Goal: Task Accomplishment & Management: Complete application form

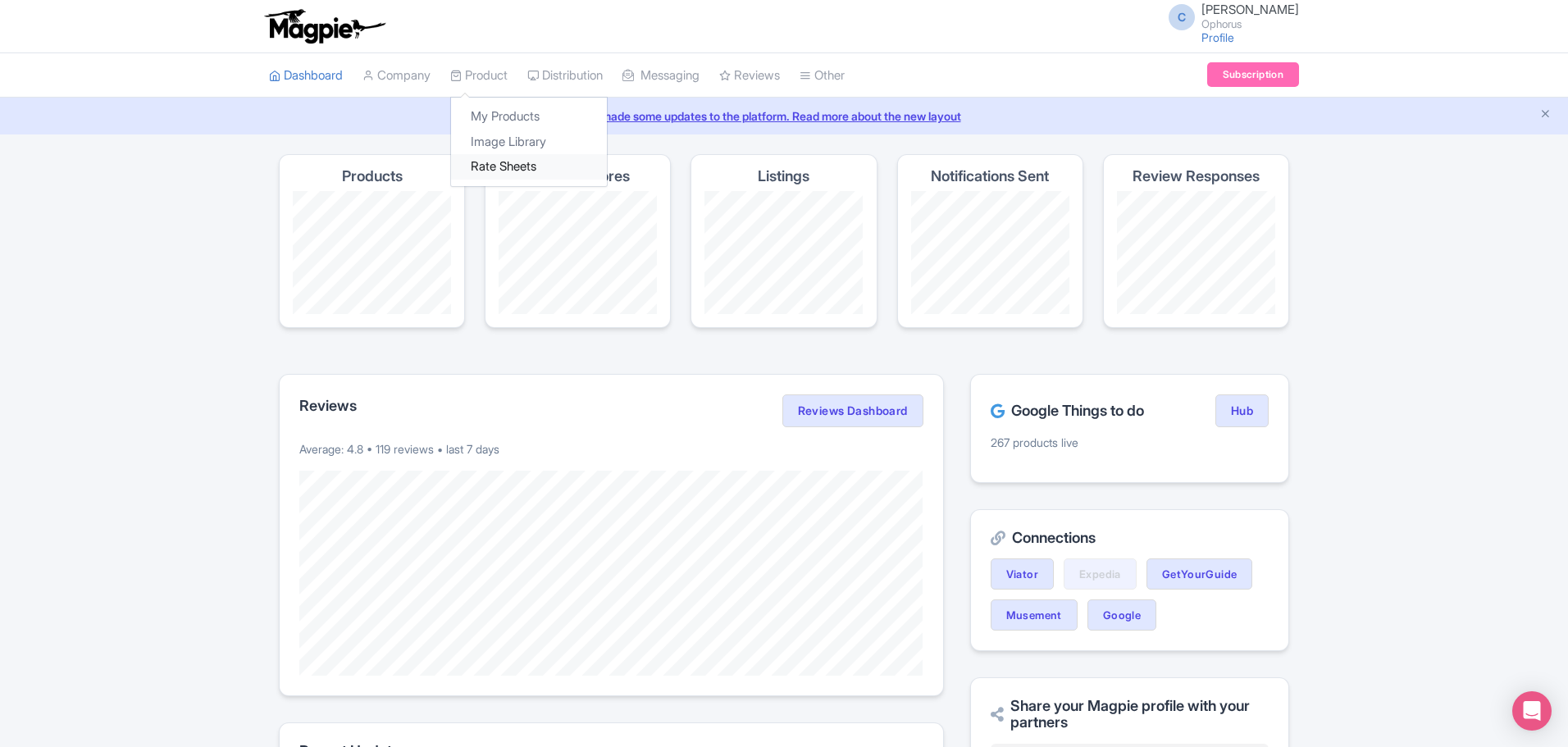
click at [478, 167] on link "Rate Sheets" at bounding box center [529, 167] width 156 height 25
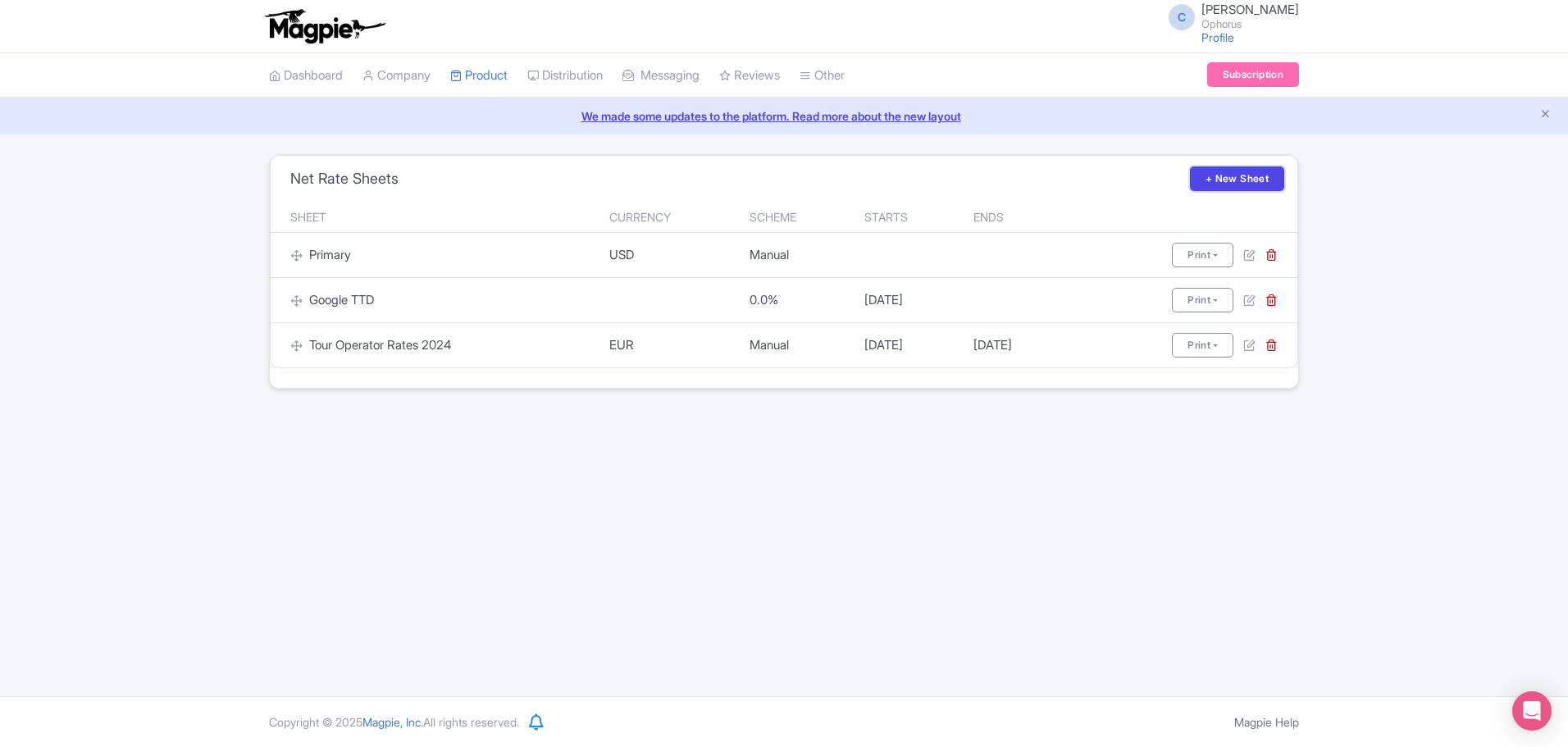
click at [1215, 183] on link "+ New Sheet" at bounding box center [1236, 179] width 94 height 25
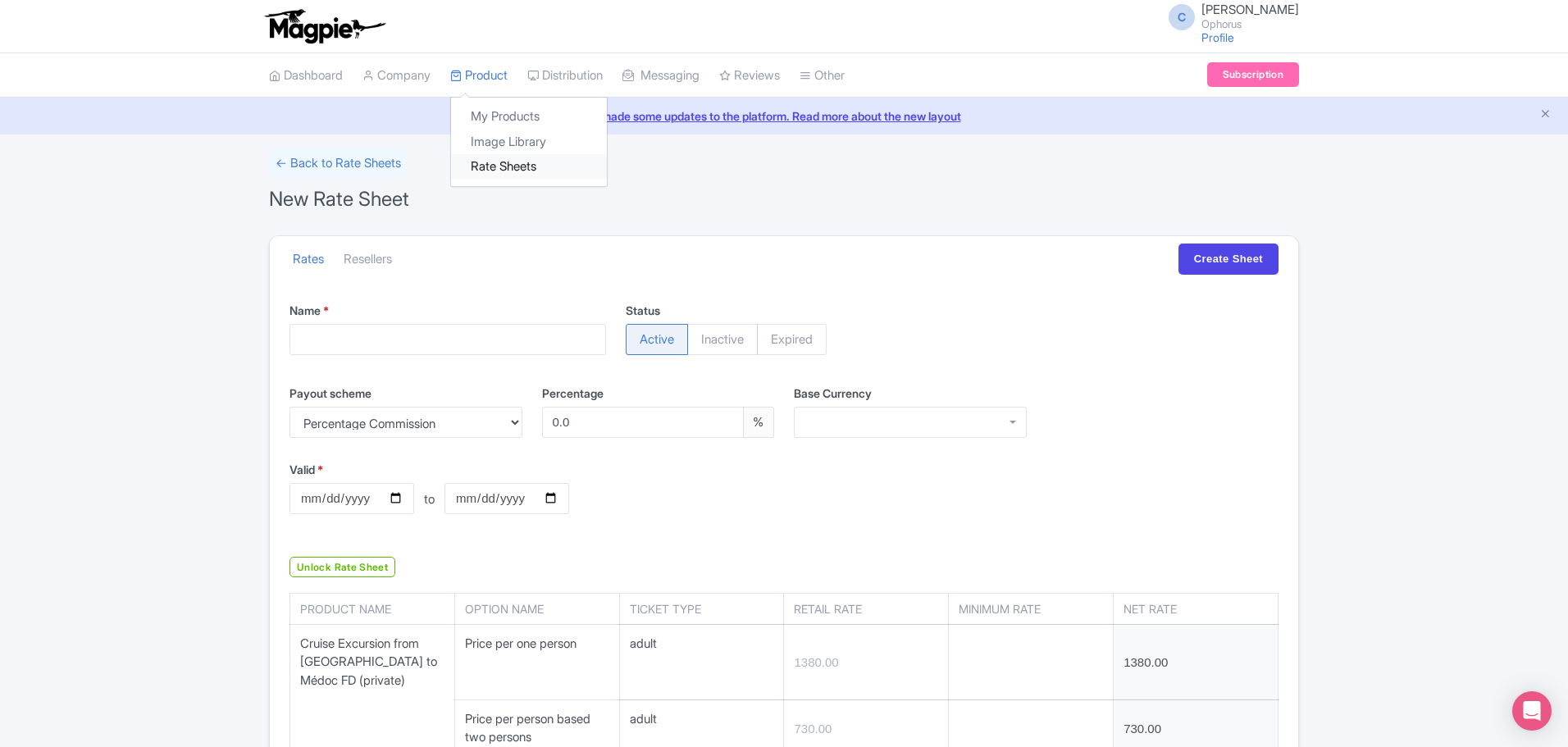
click at [506, 161] on link "Rate Sheets" at bounding box center [529, 167] width 156 height 25
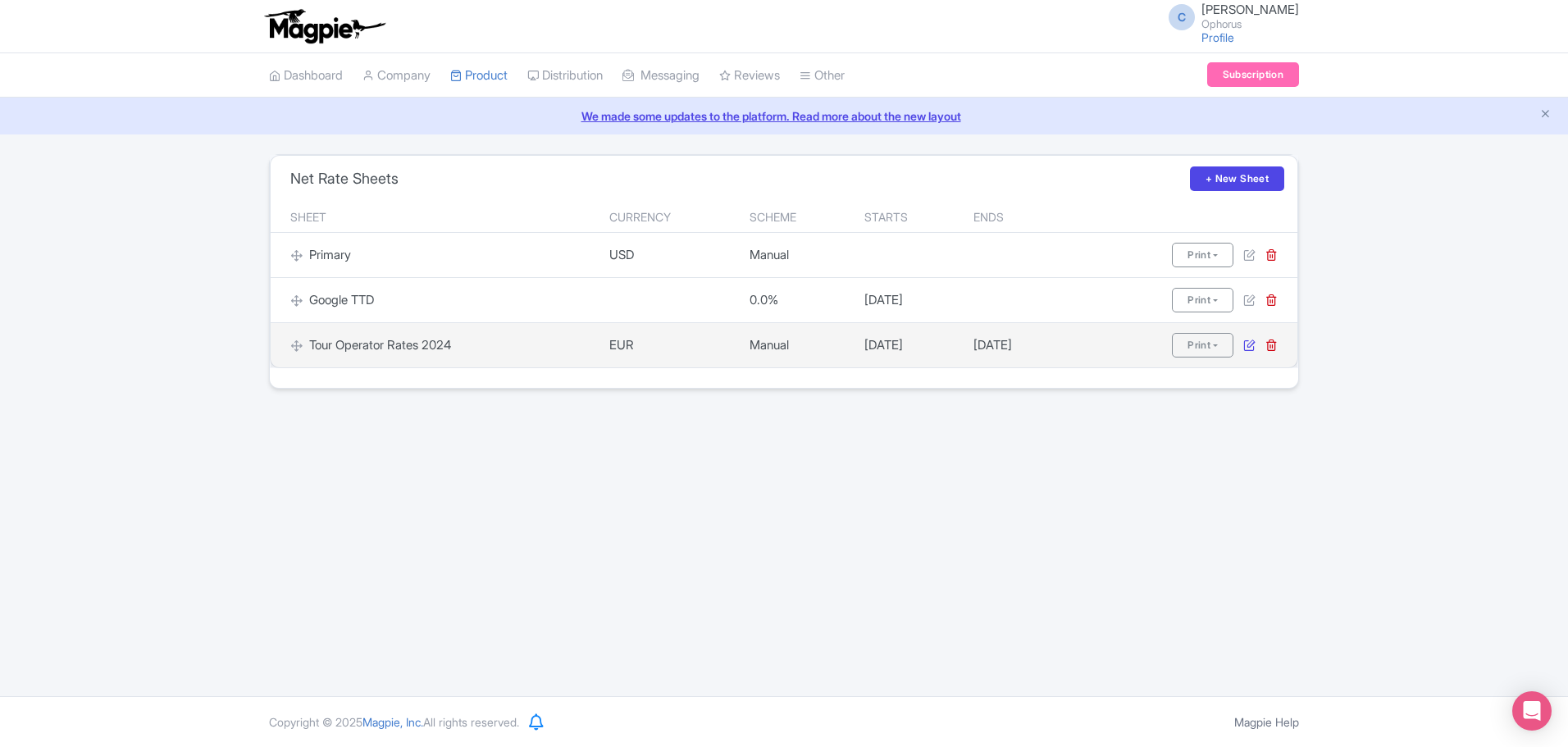
click at [1251, 345] on icon at bounding box center [1249, 345] width 12 height 12
click at [1244, 345] on icon at bounding box center [1249, 345] width 12 height 12
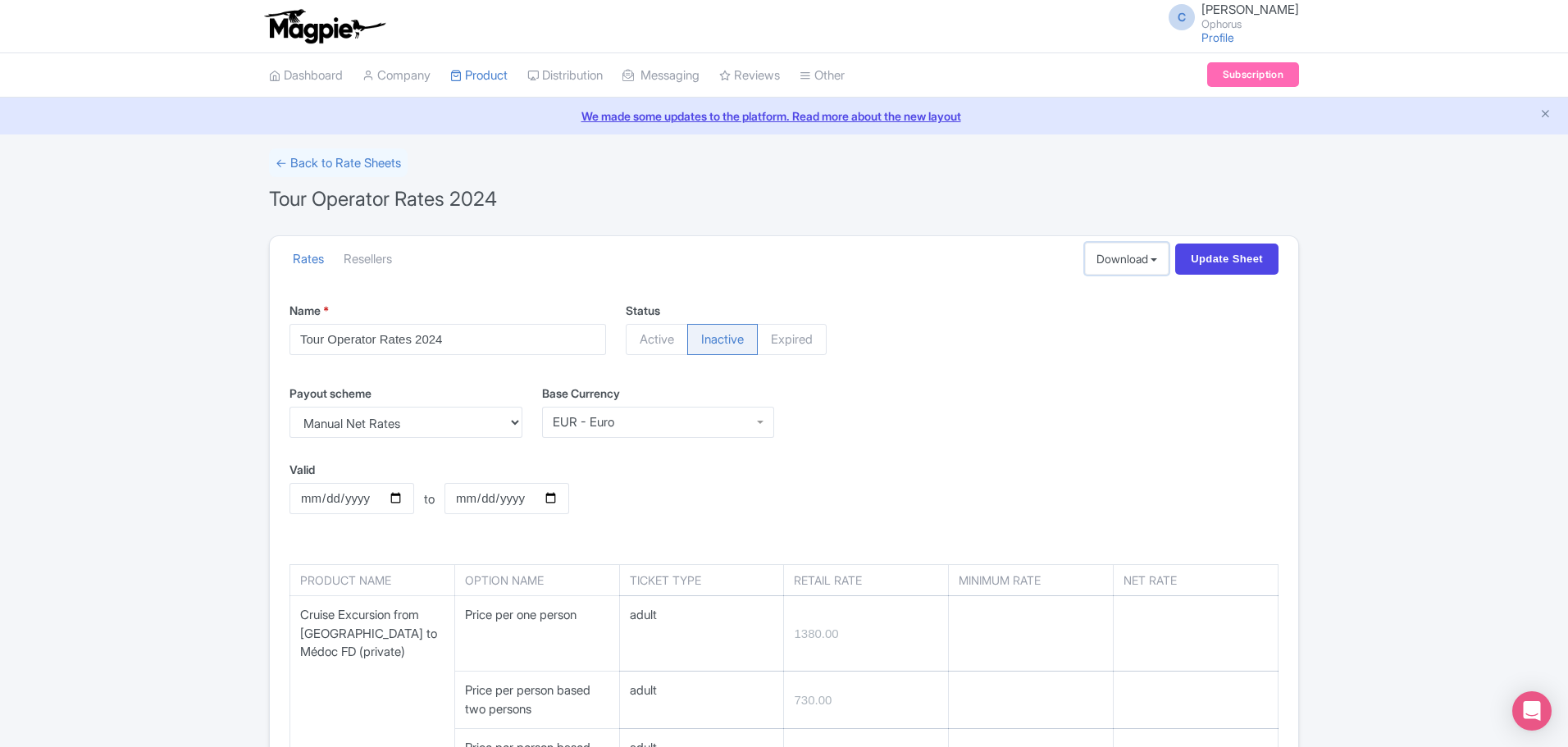
click at [1110, 263] on button "Download" at bounding box center [1128, 258] width 85 height 32
click at [349, 161] on link "← Back to Rate Sheets" at bounding box center [338, 162] width 139 height 28
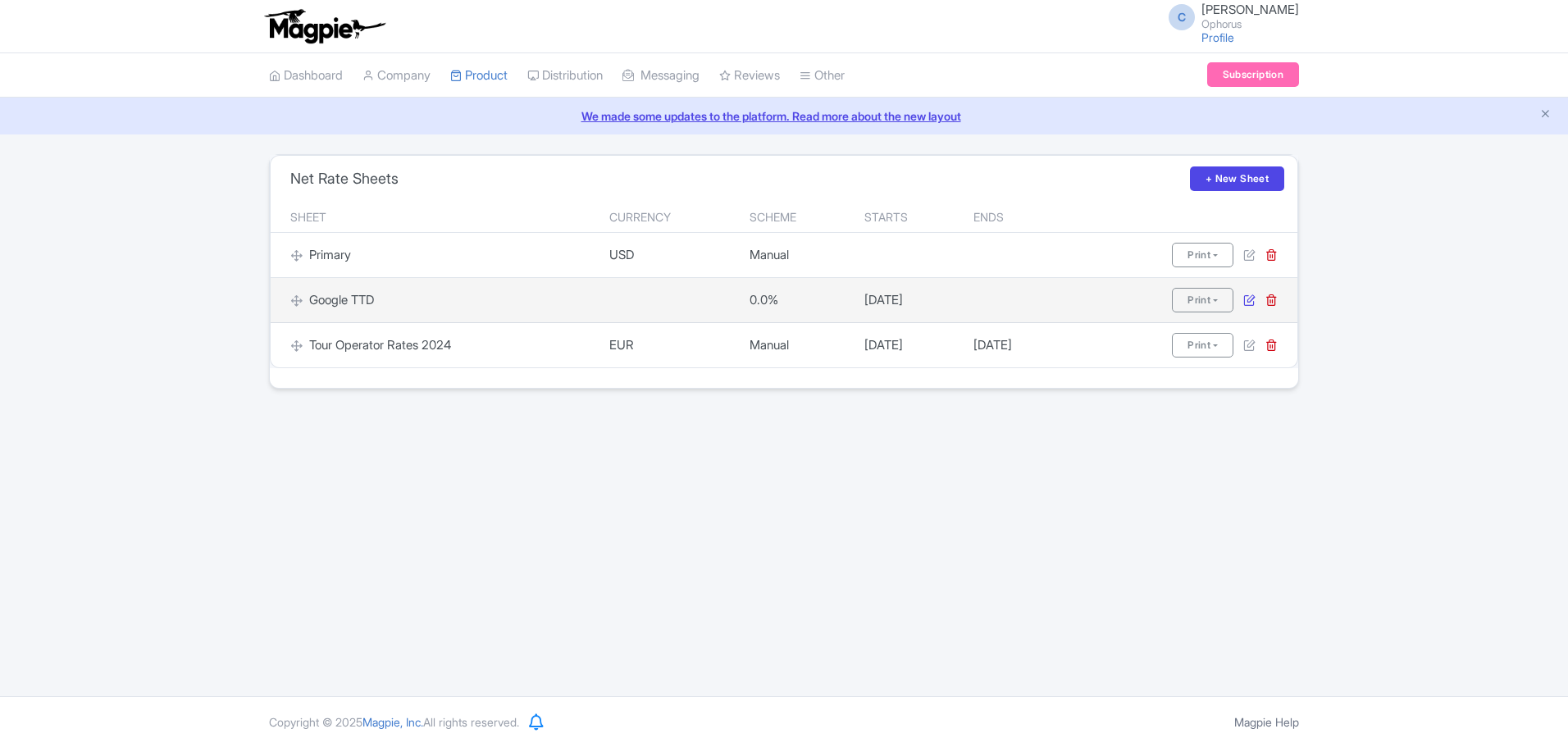
click at [1255, 297] on icon at bounding box center [1249, 300] width 12 height 12
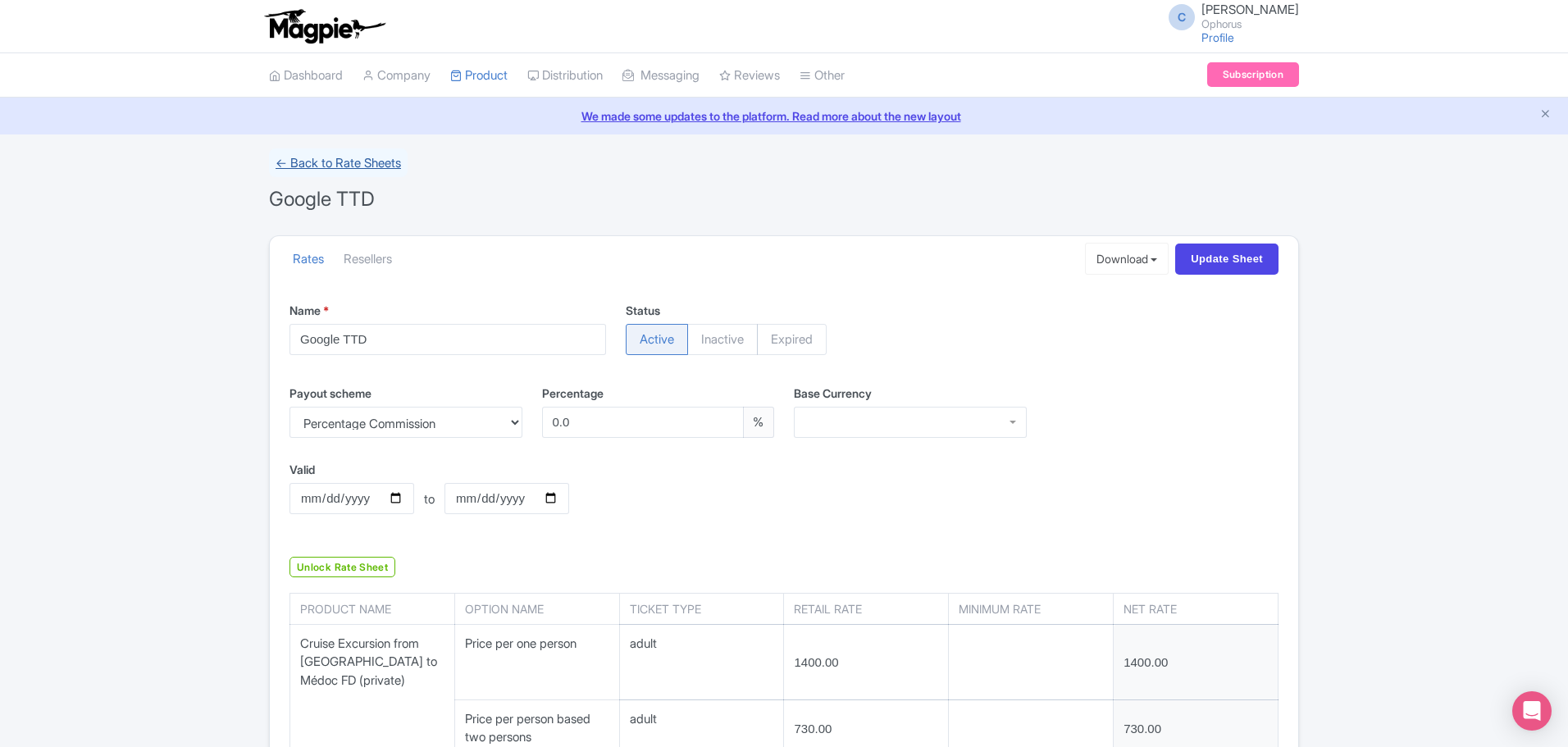
click at [320, 166] on link "← Back to Rate Sheets" at bounding box center [338, 162] width 139 height 28
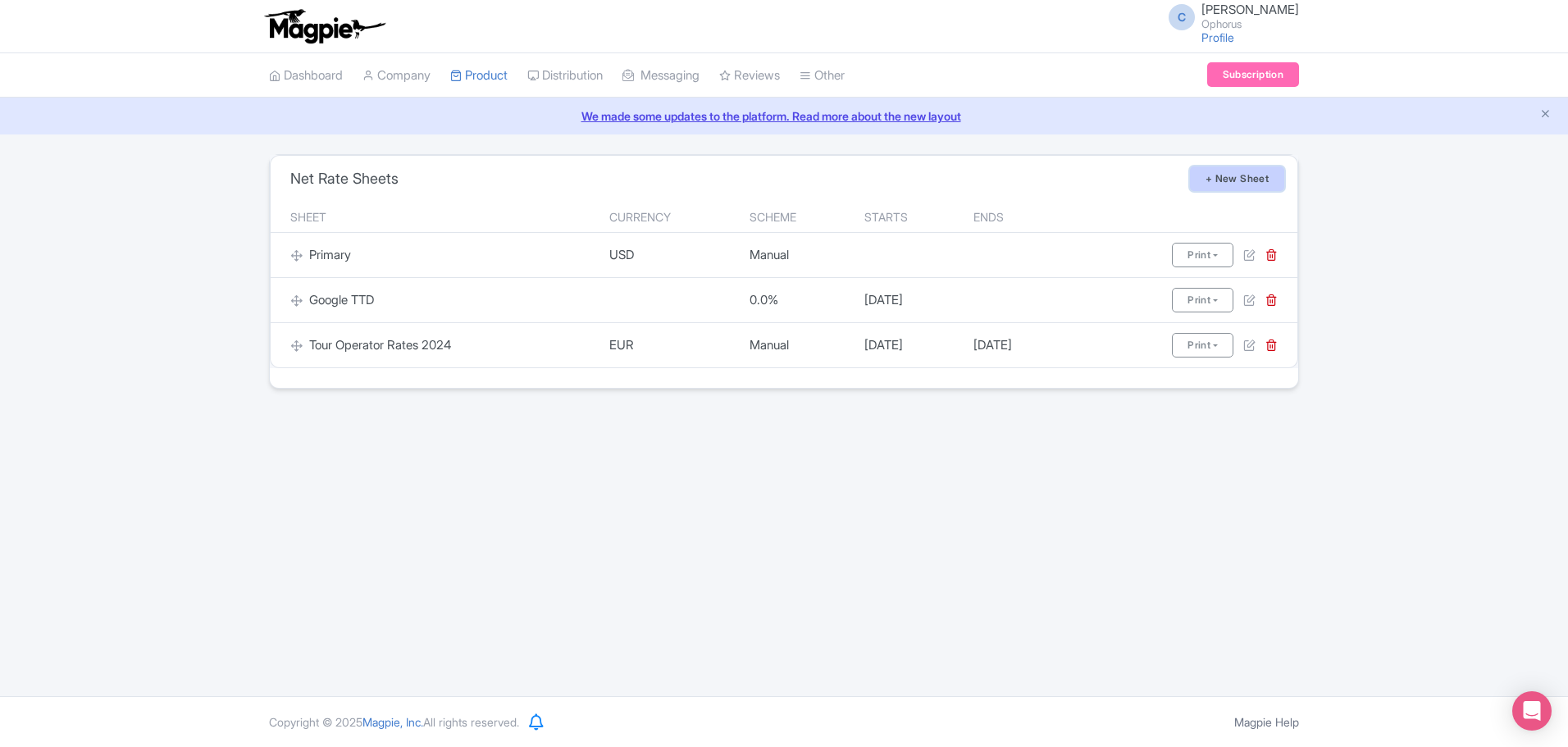
click at [1236, 179] on link "+ New Sheet" at bounding box center [1236, 179] width 94 height 25
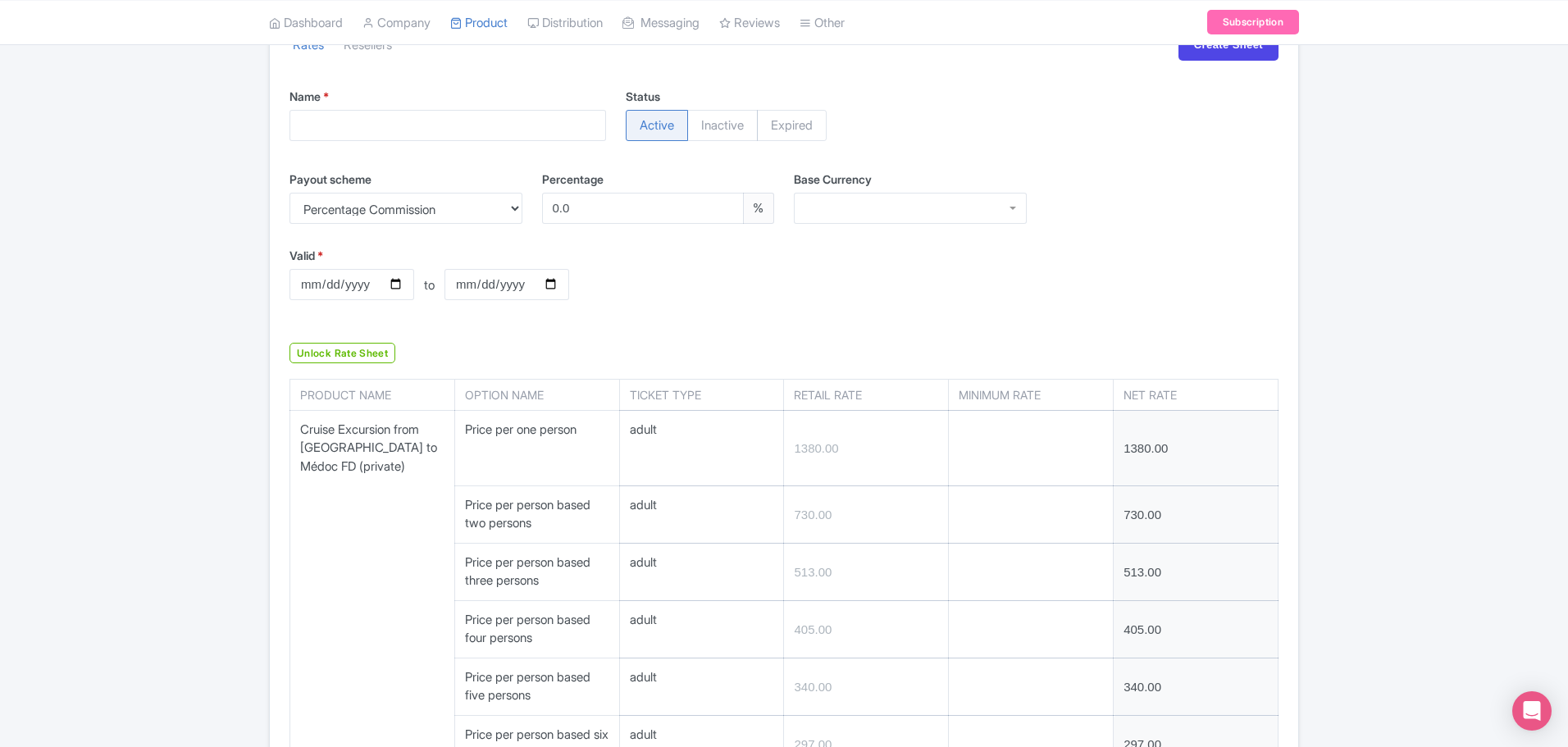
scroll to position [164, 0]
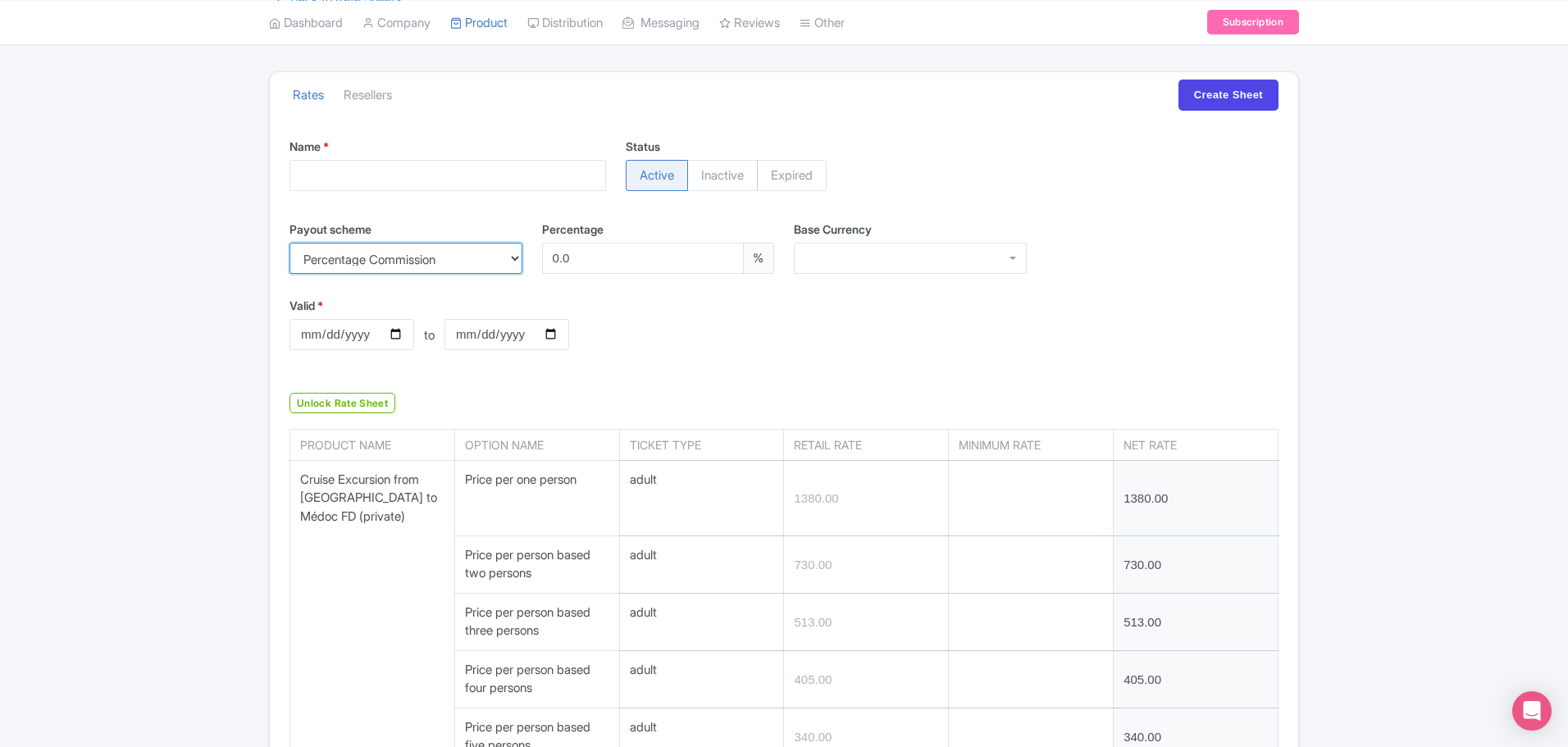
click at [470, 262] on select "Percentage Commission Manual Net Rates" at bounding box center [406, 258] width 233 height 31
click at [895, 263] on div at bounding box center [911, 258] width 233 height 31
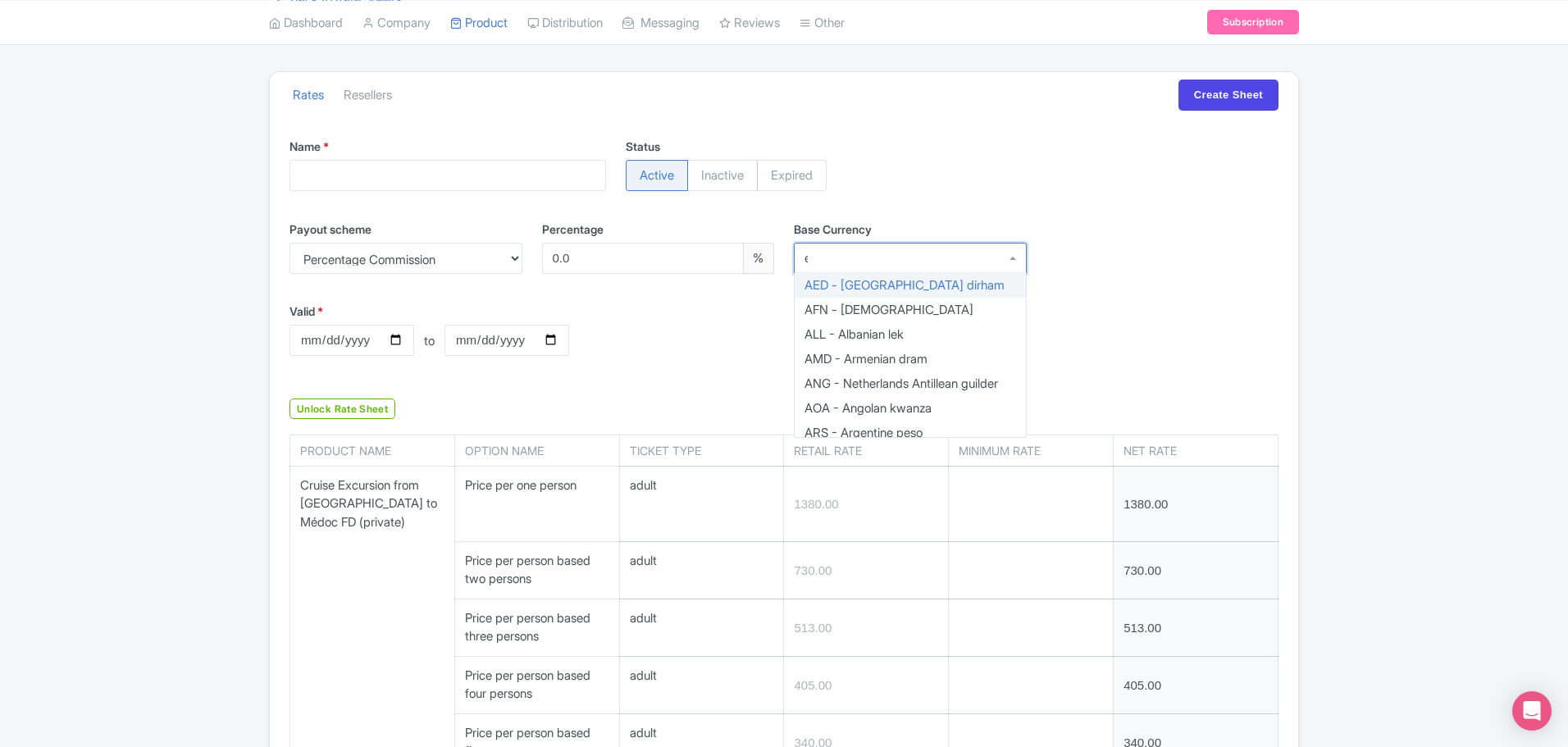
scroll to position [2091, 0]
type input "eu"
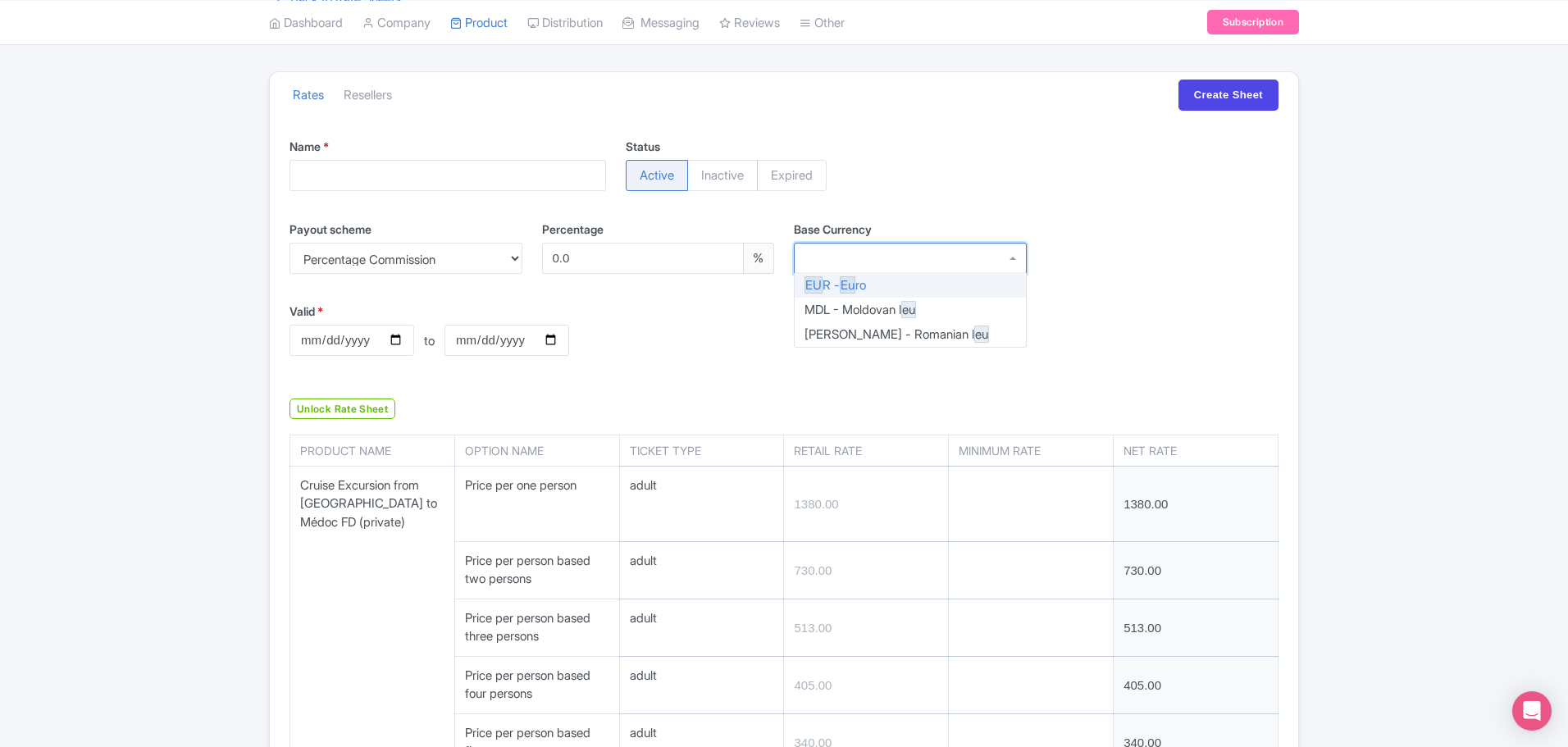
scroll to position [0, 0]
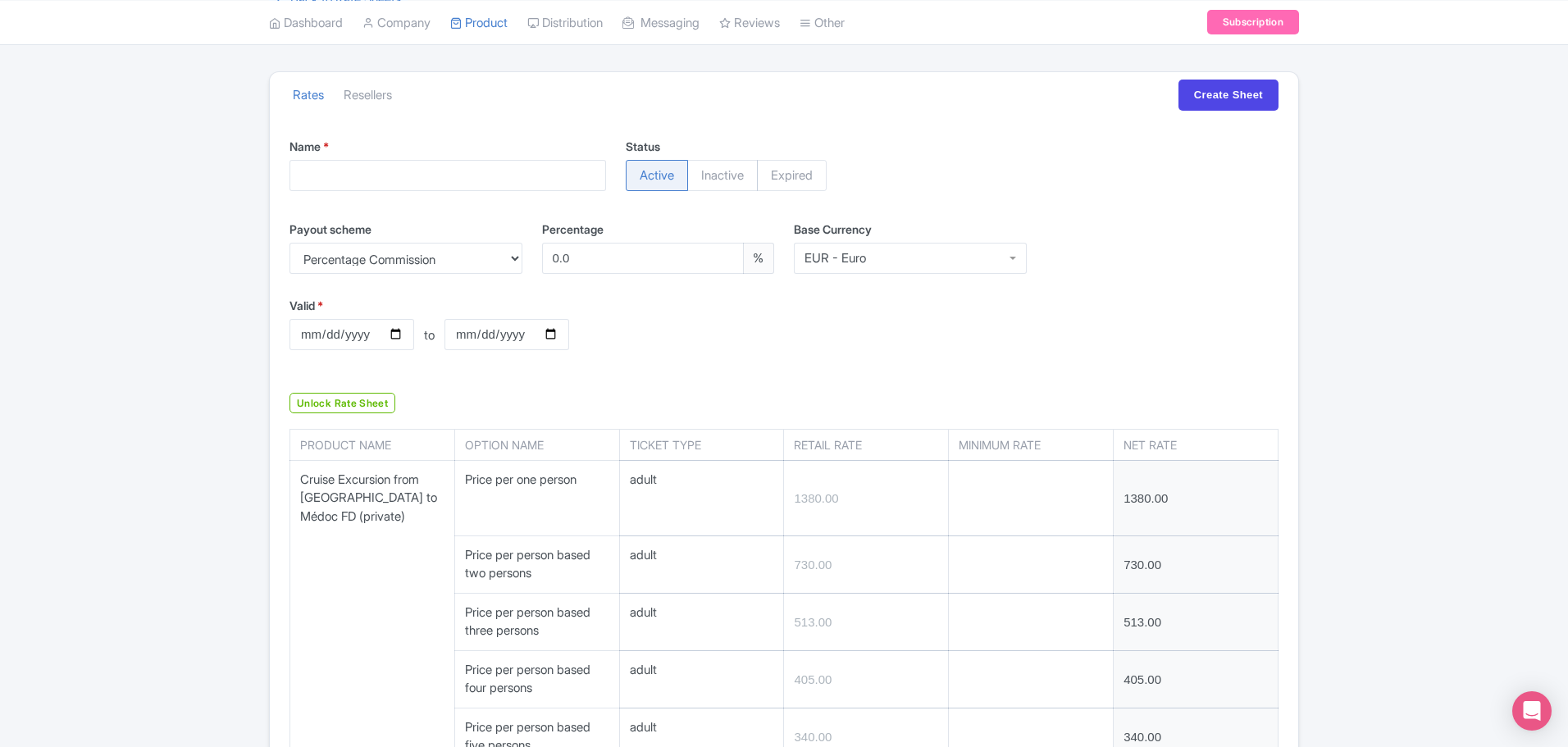
click at [835, 348] on div "Valid * to Valid to" at bounding box center [784, 336] width 1009 height 78
click at [345, 337] on input "Valid *" at bounding box center [351, 335] width 124 height 31
click at [304, 334] on input "Valid *" at bounding box center [351, 335] width 124 height 31
type input "2026-01-01"
type input "2026-12-31"
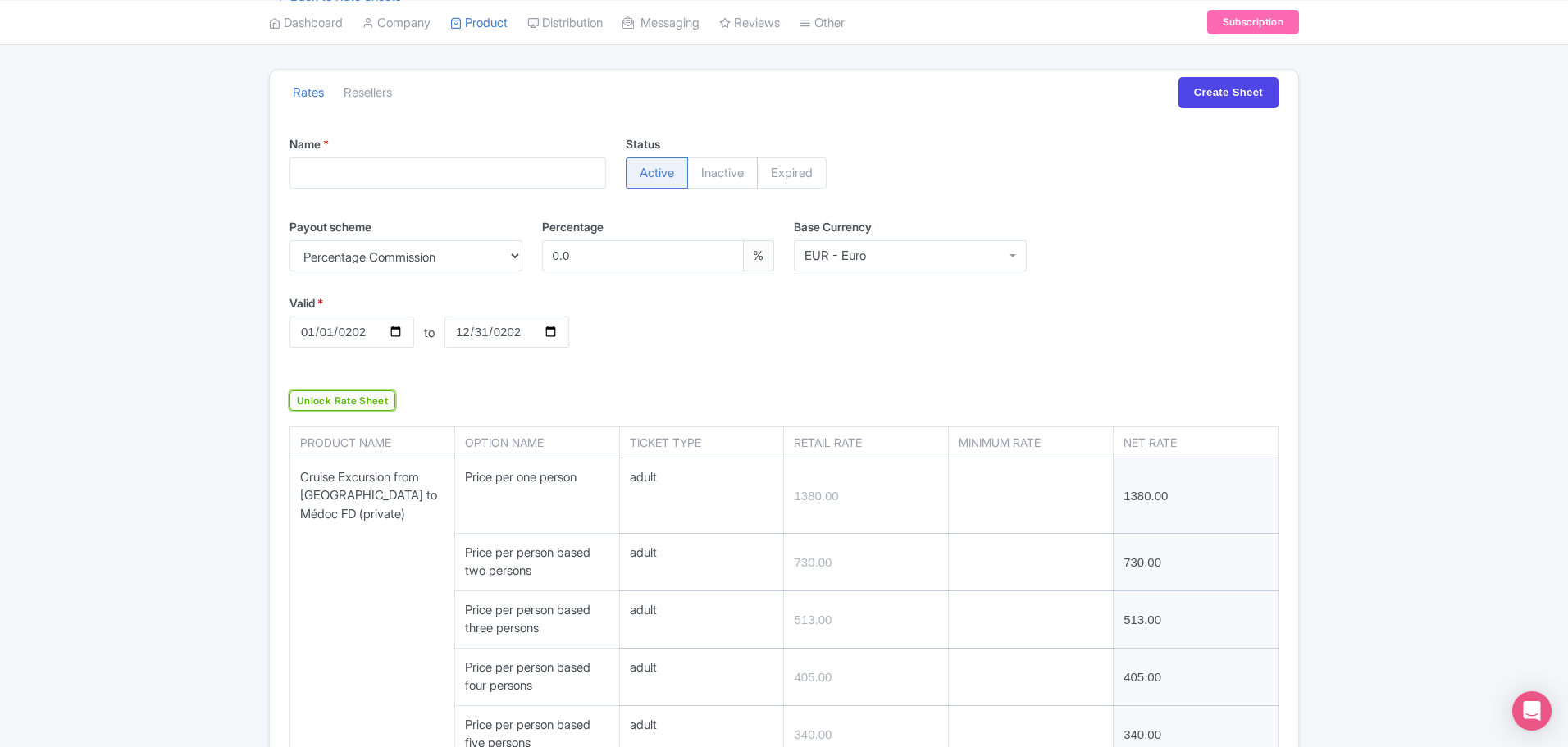
scroll to position [164, 0]
click at [550, 259] on input "0.0" at bounding box center [643, 258] width 203 height 31
type input "1"
type input "1366.20"
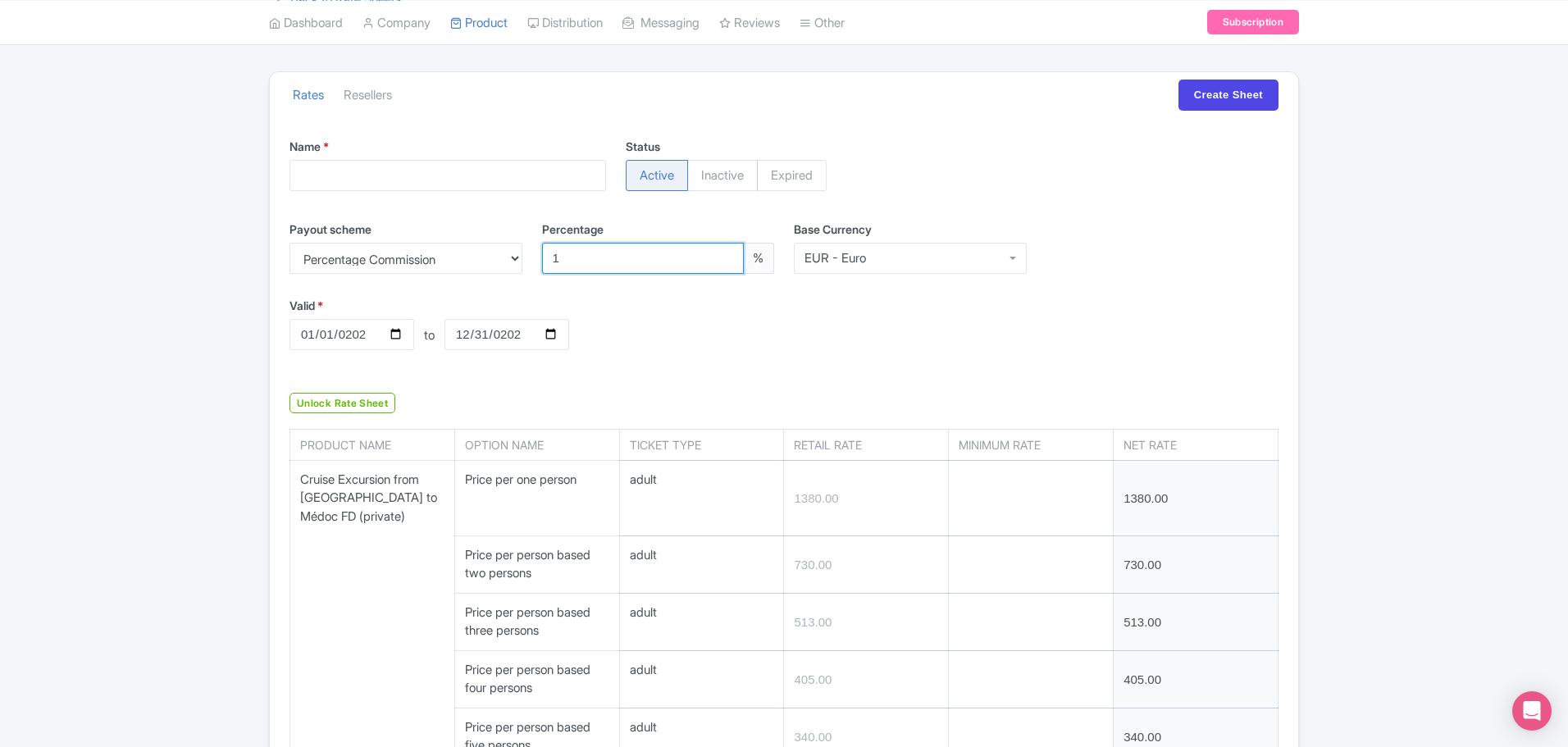
type input "722.70"
type input "507.87"
type input "400.95"
type input "336.60"
type input "294.03"
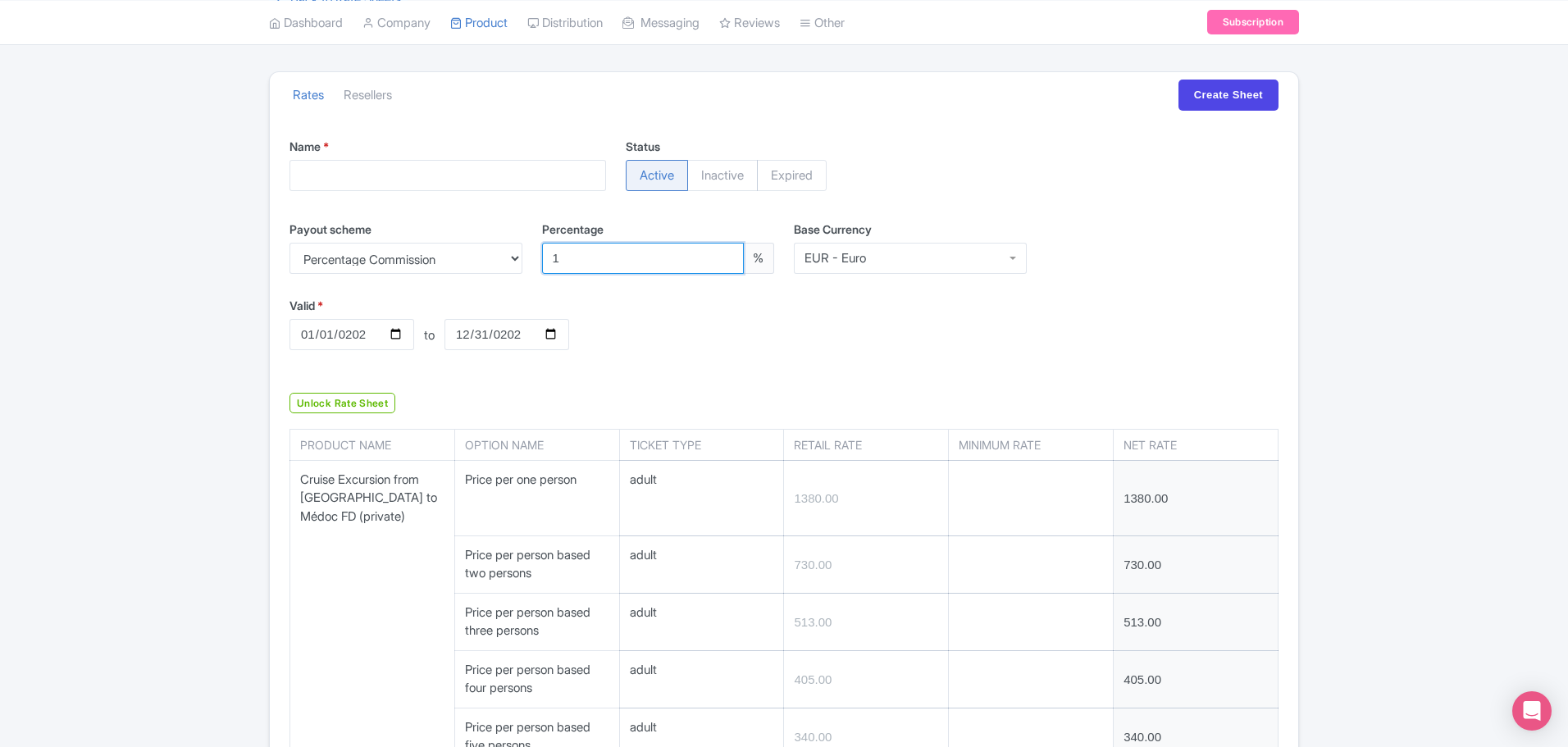
type input "263.34"
type input "240.57"
type input "277.20"
type input "999.90"
type input "509.85"
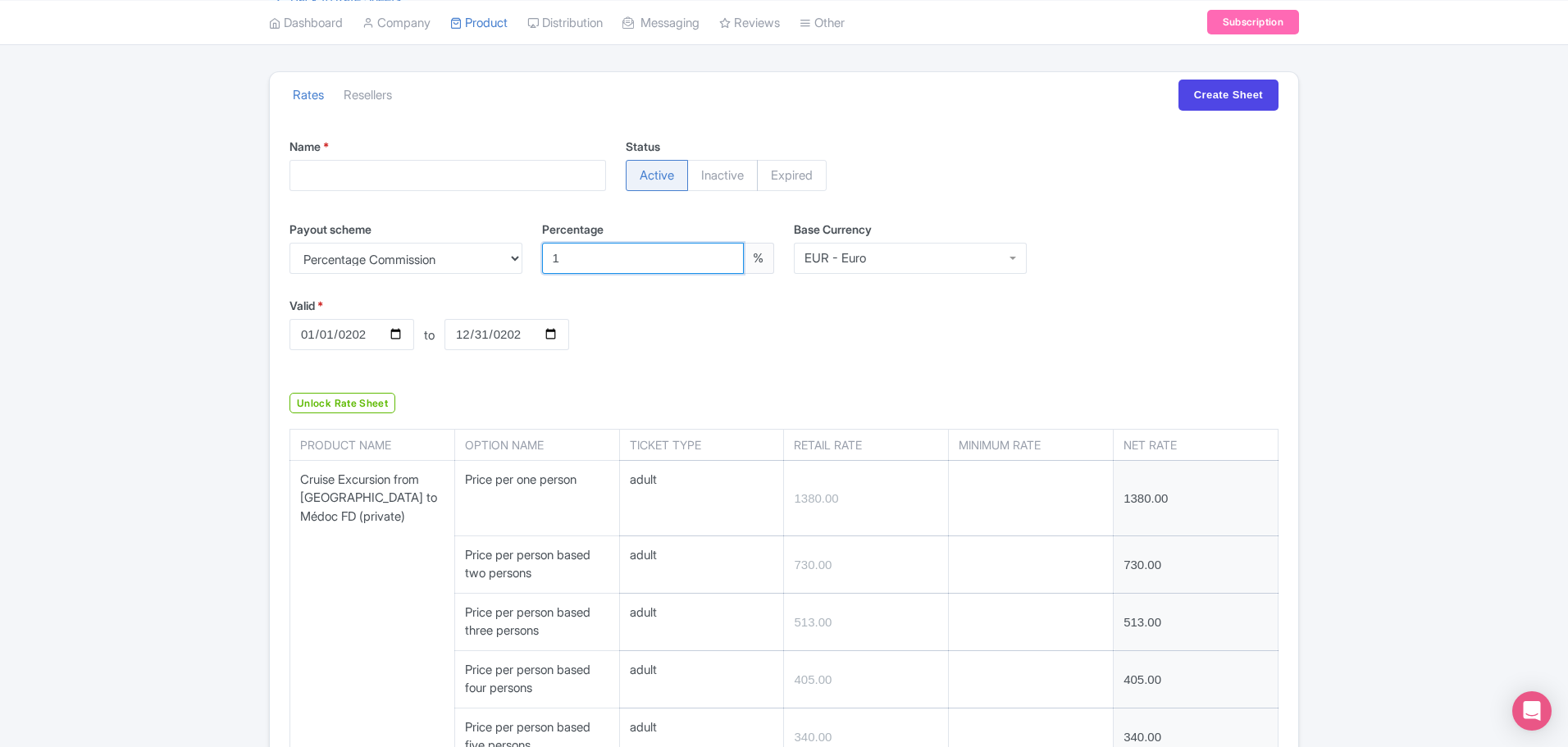
type input "346.50"
type input "265.32"
type input "215.82"
type input "183.15"
type input "159.39"
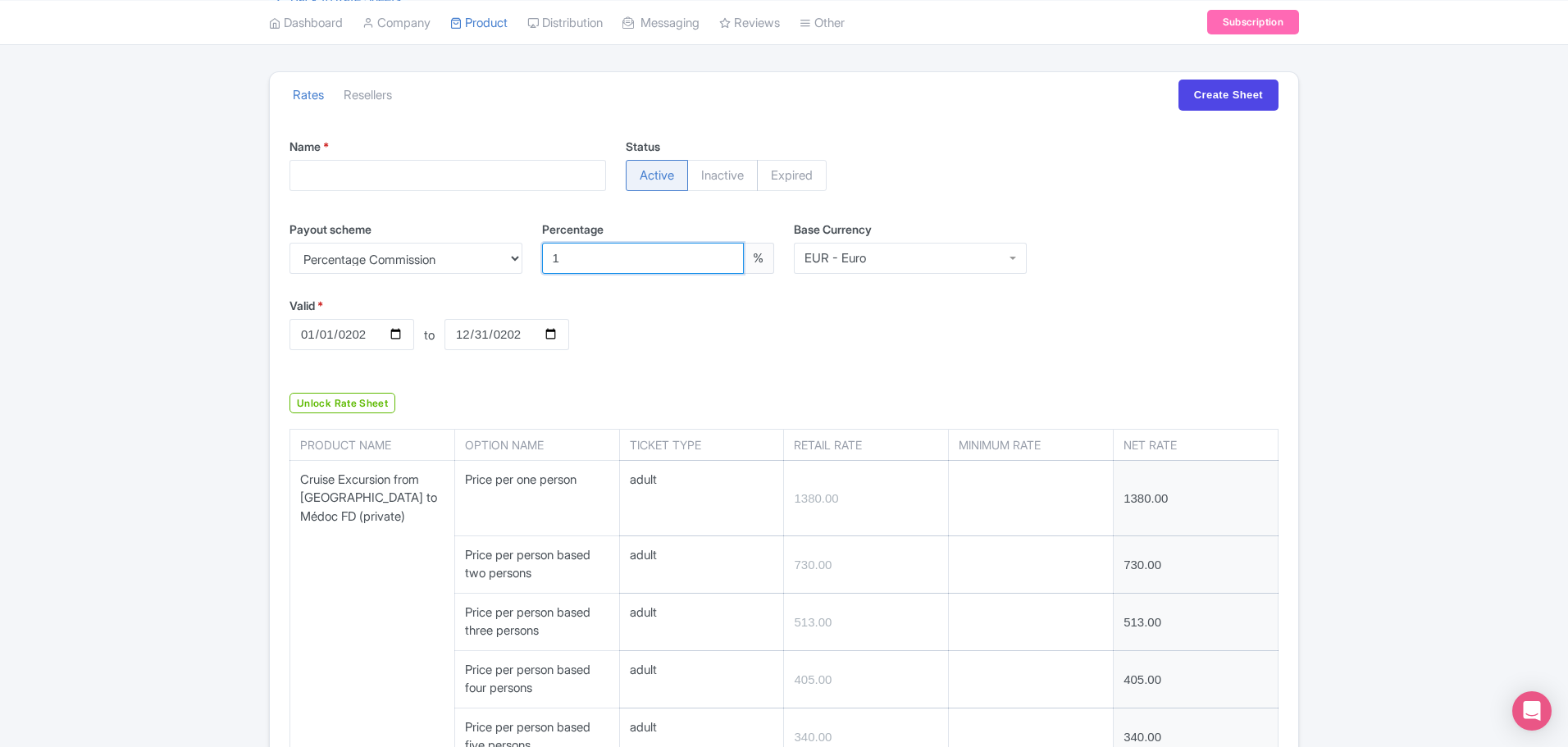
type input "142.56"
type input "287.10"
type input "143.55"
type input "96.03"
type input "72.27"
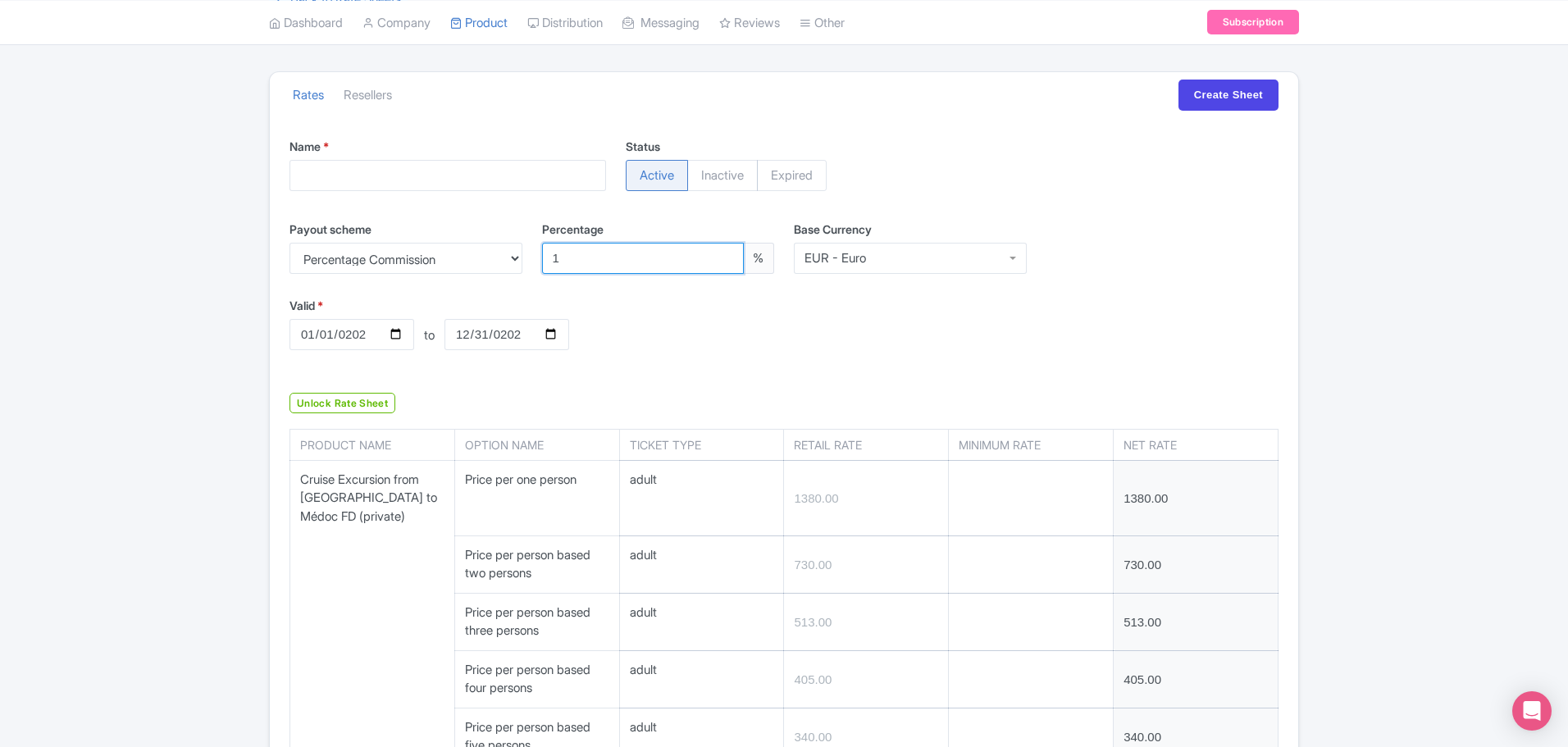
type input "57.42"
type input "47.52"
type input "40.59"
type input "35.64"
type input "69.30"
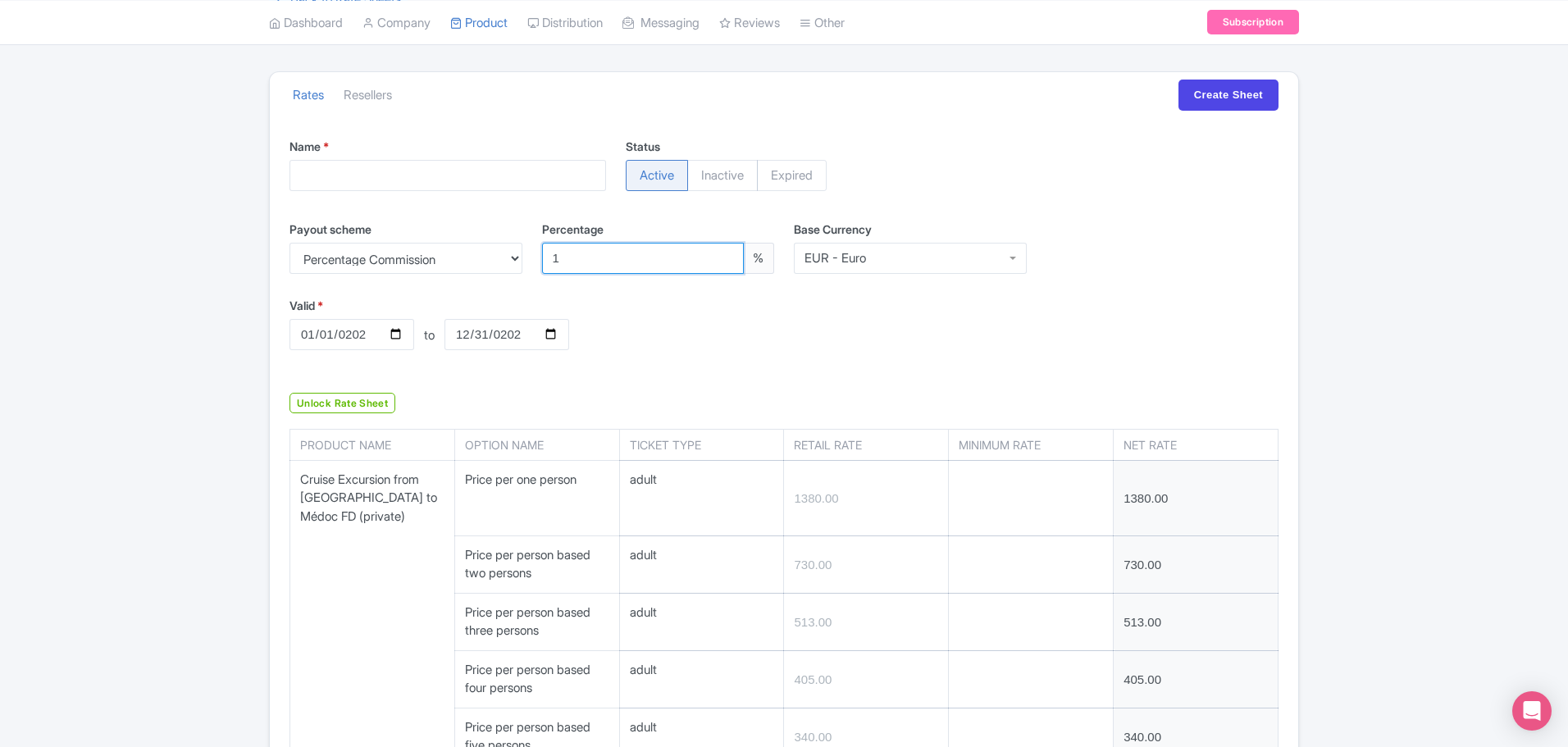
type input "153.45"
type input "712.80"
type input "108.90"
type input "1485.00"
type input "742.50"
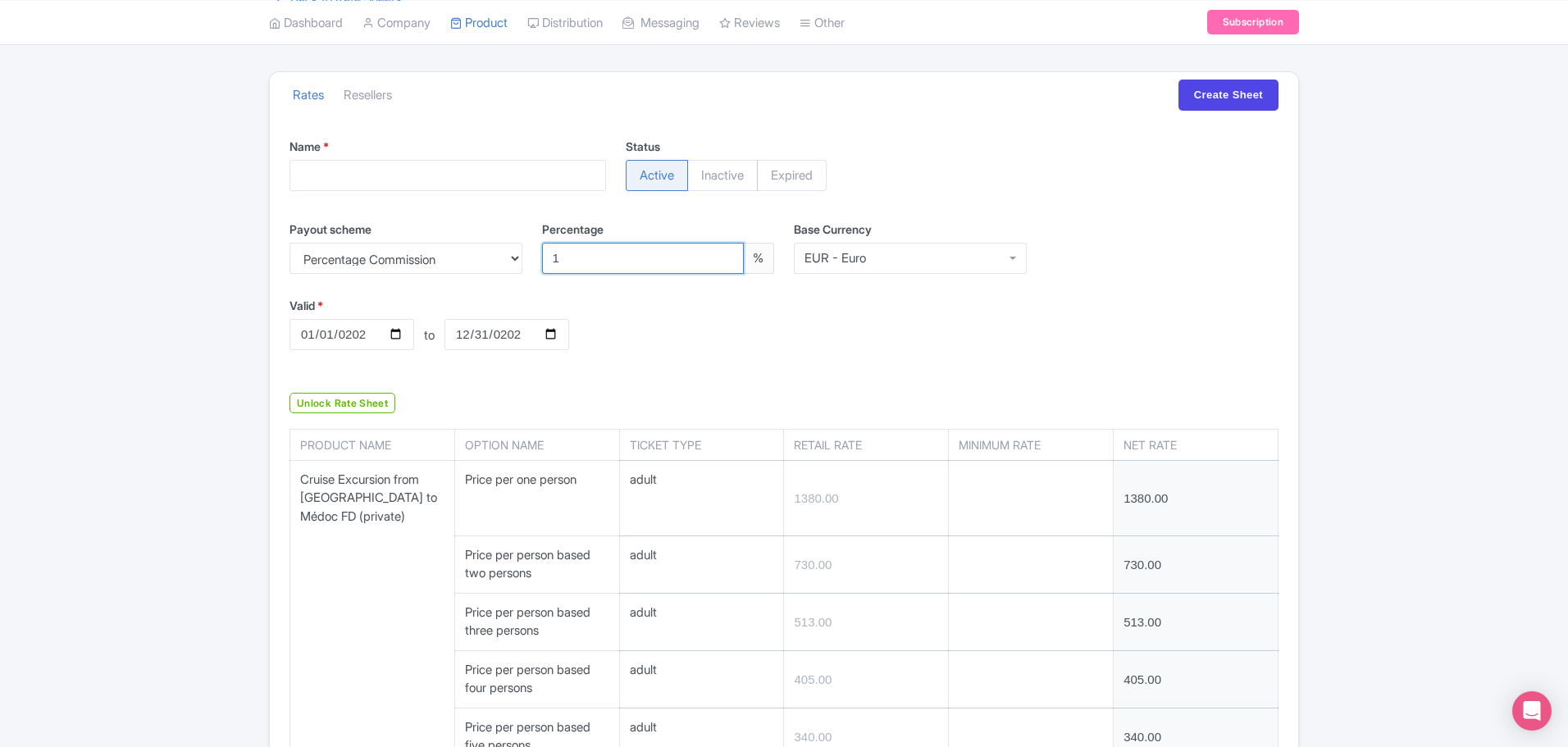
type input "211.86"
type input "186.12"
type input "495.00"
type input "371.25"
type input "297.00"
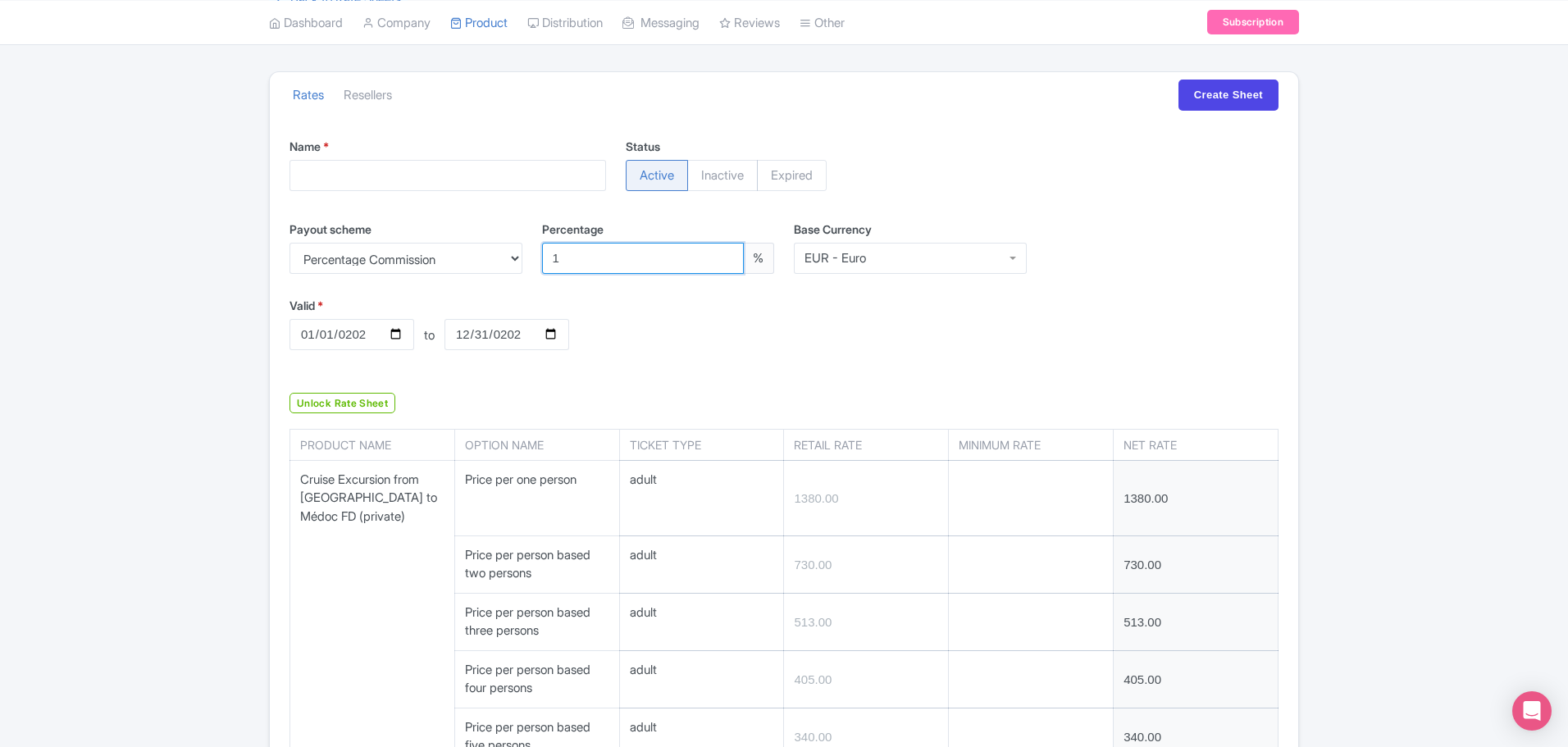
type input "247.50"
type input "712.80"
type input "497.97"
type input "391.05"
type input "326.70"
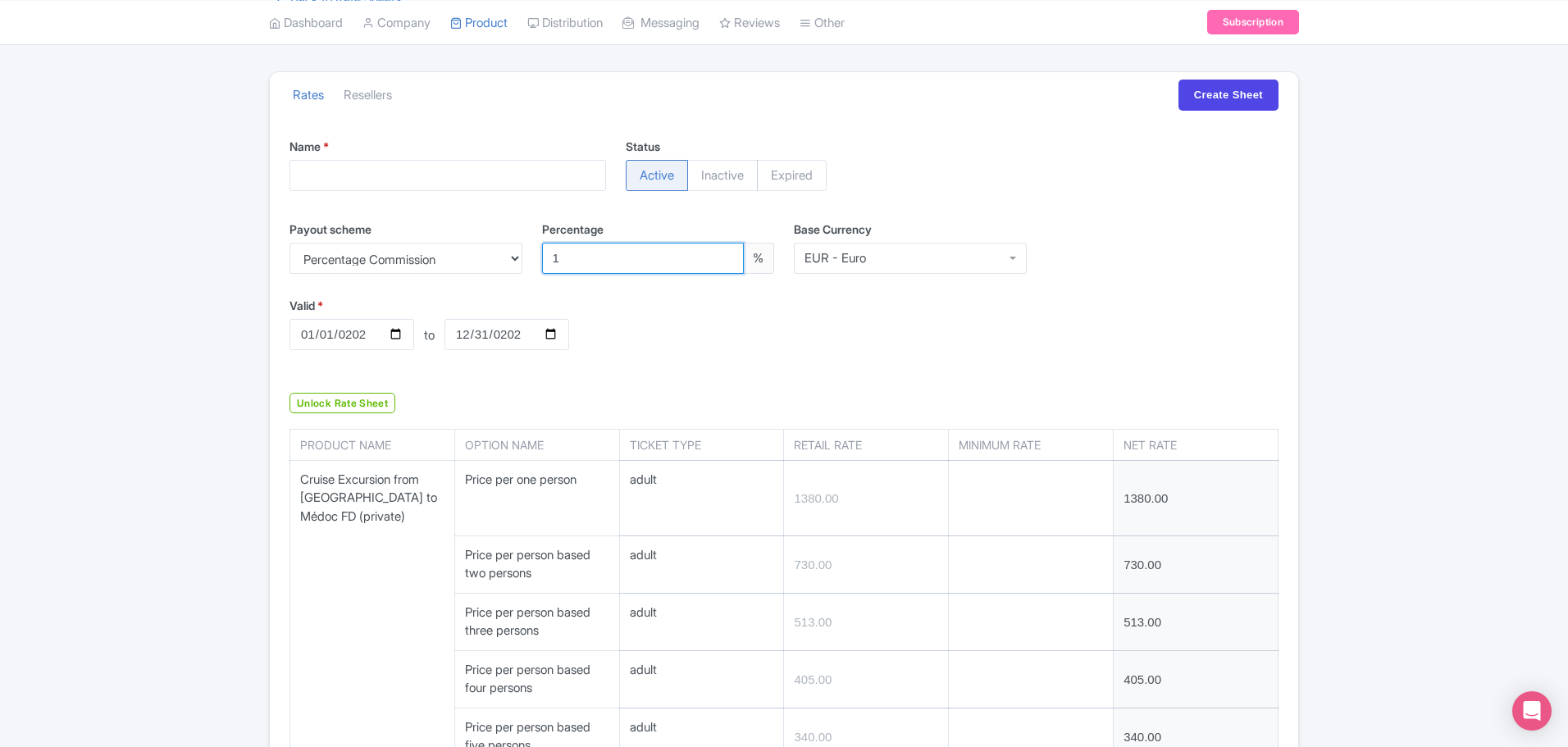
type input "284.13"
type input "253.44"
type input "230.67"
type input "1356.30"
type input "43.56"
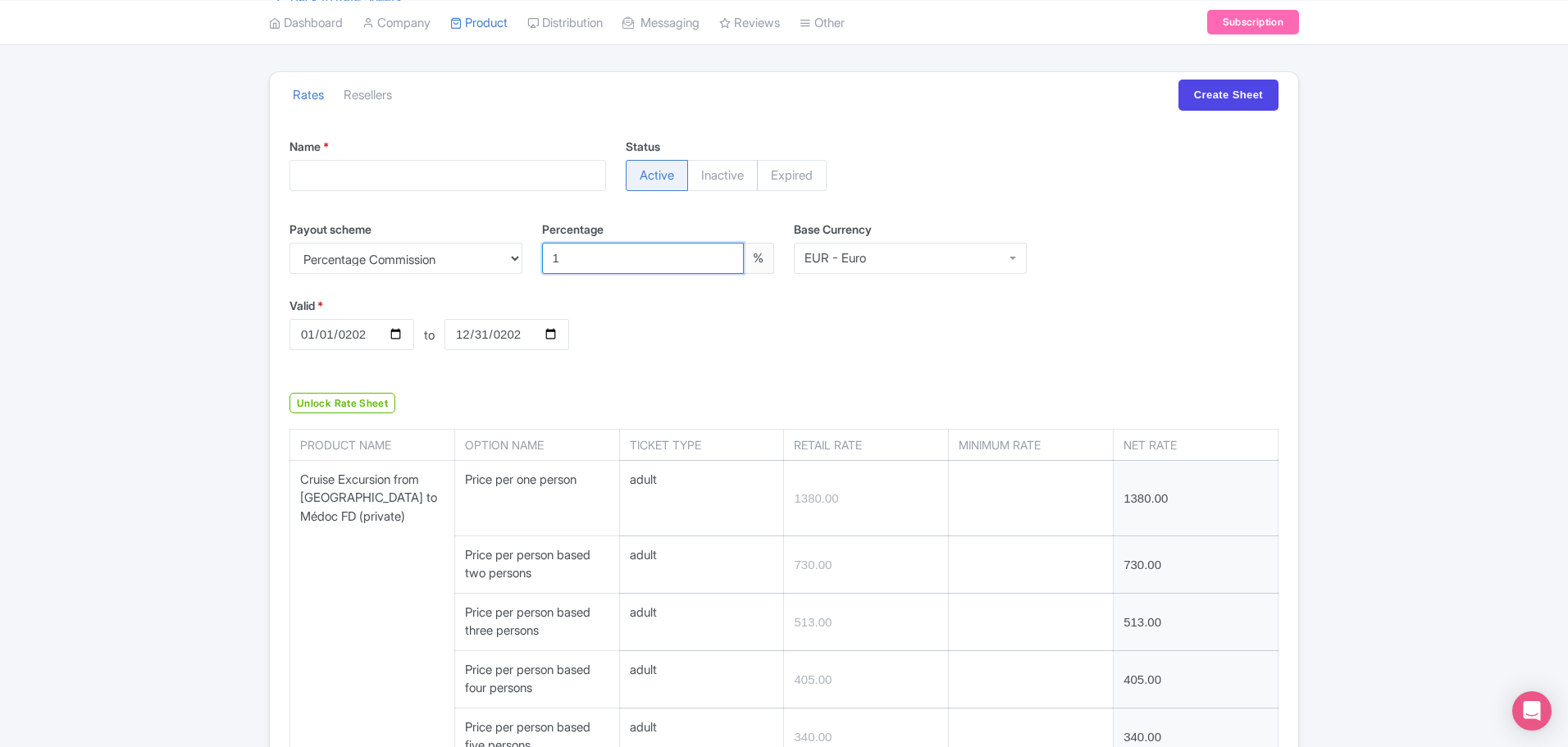
type input "782.10"
type input "97.02"
type input "67.32"
type input "712.80"
type input "83.16"
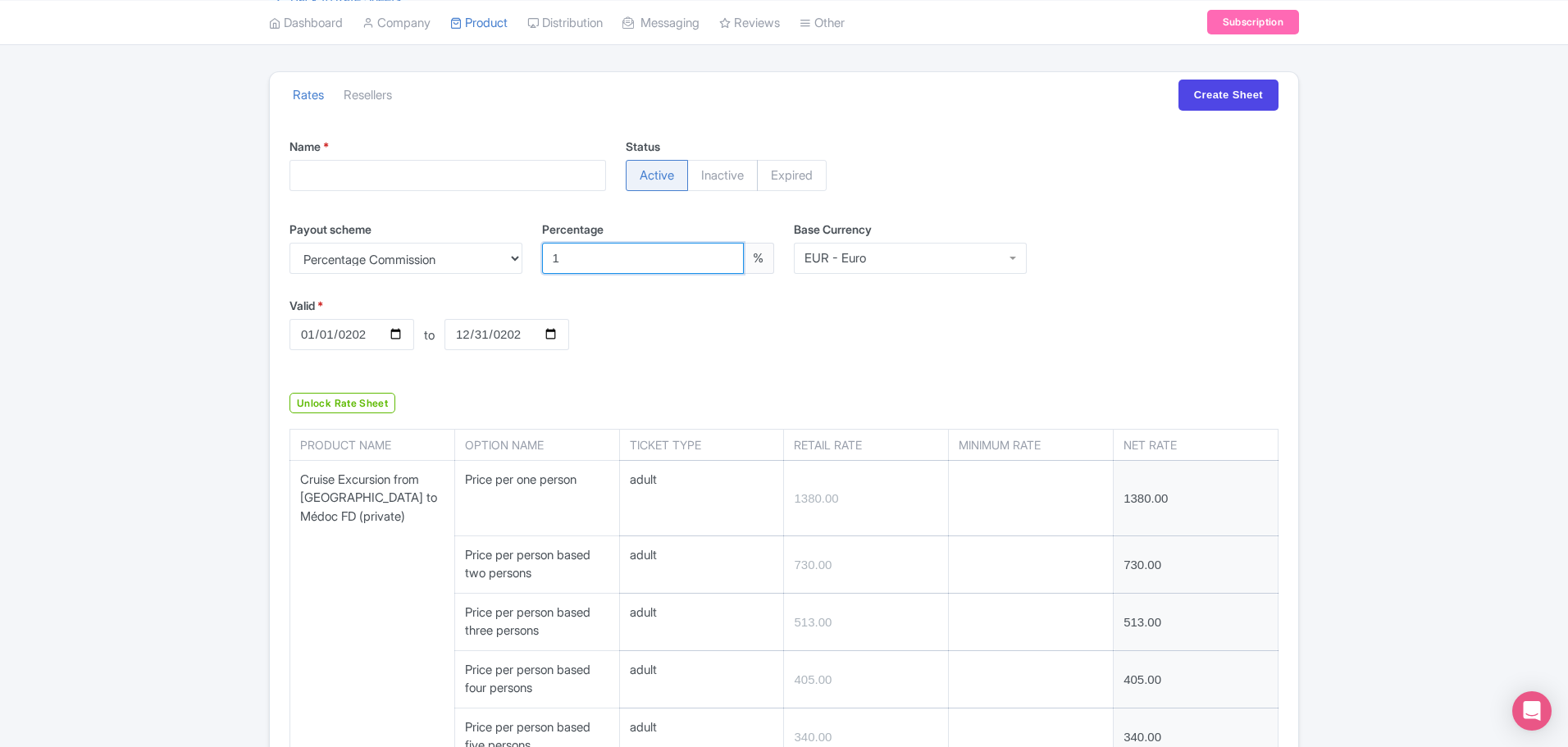
type input "1306.80"
type input "663.30"
type input "448.47"
type input "341.55"
type input "277.20"
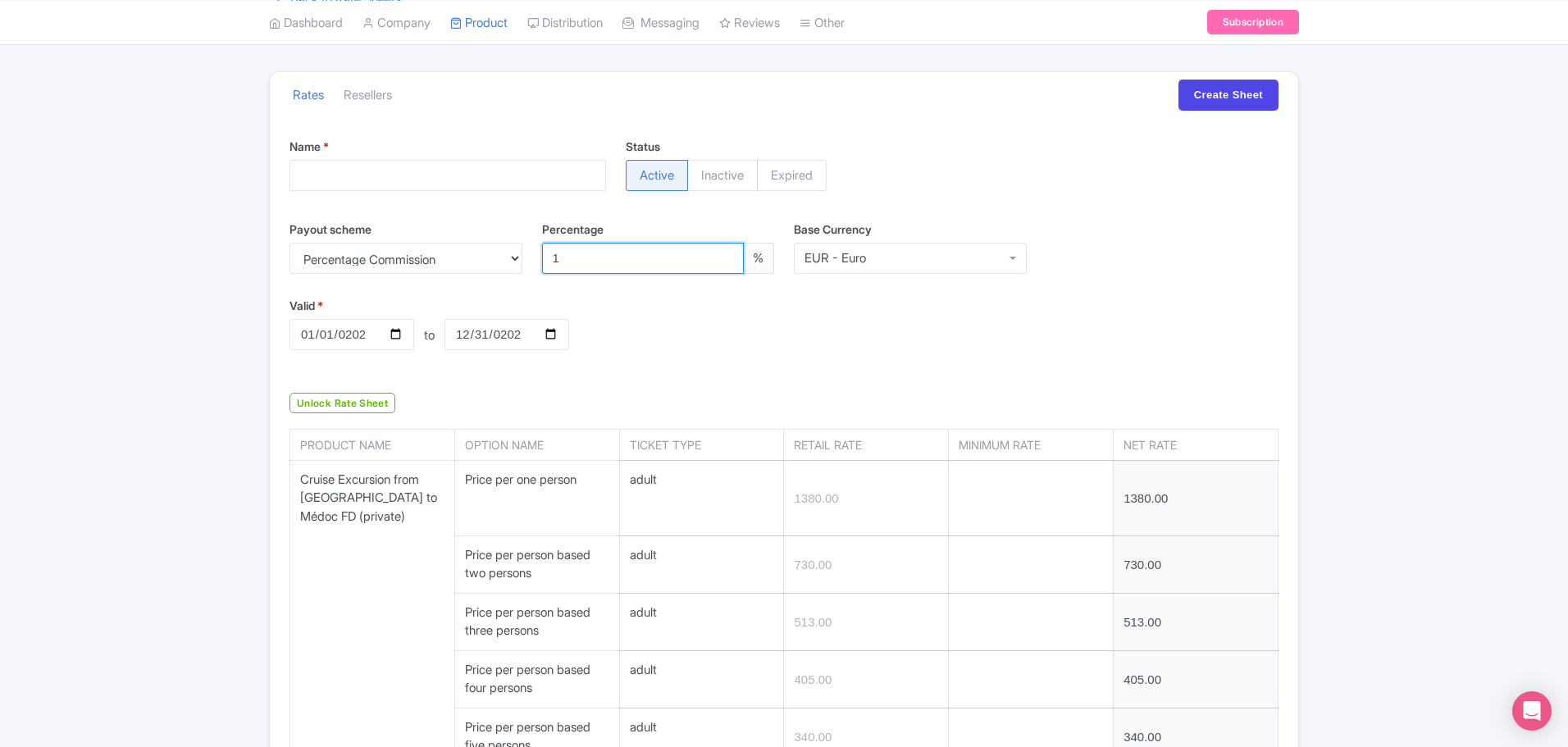
type input "234.63"
type input "203.94"
type input "181.17"
type input "96.03"
type input "138.60"
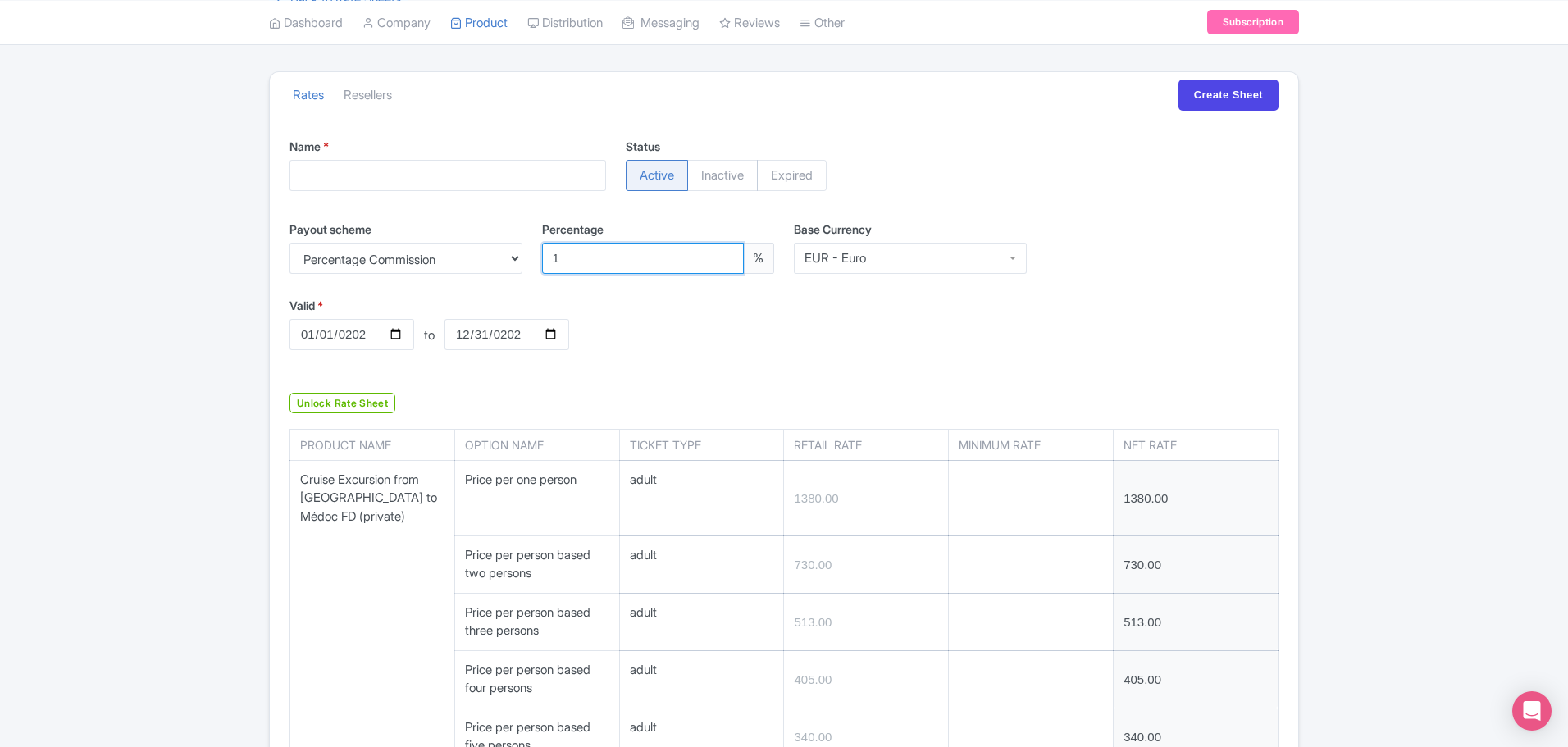
type input "1542.42"
type input "799.92"
type input "552.42"
type input "428.67"
type input "354.42"
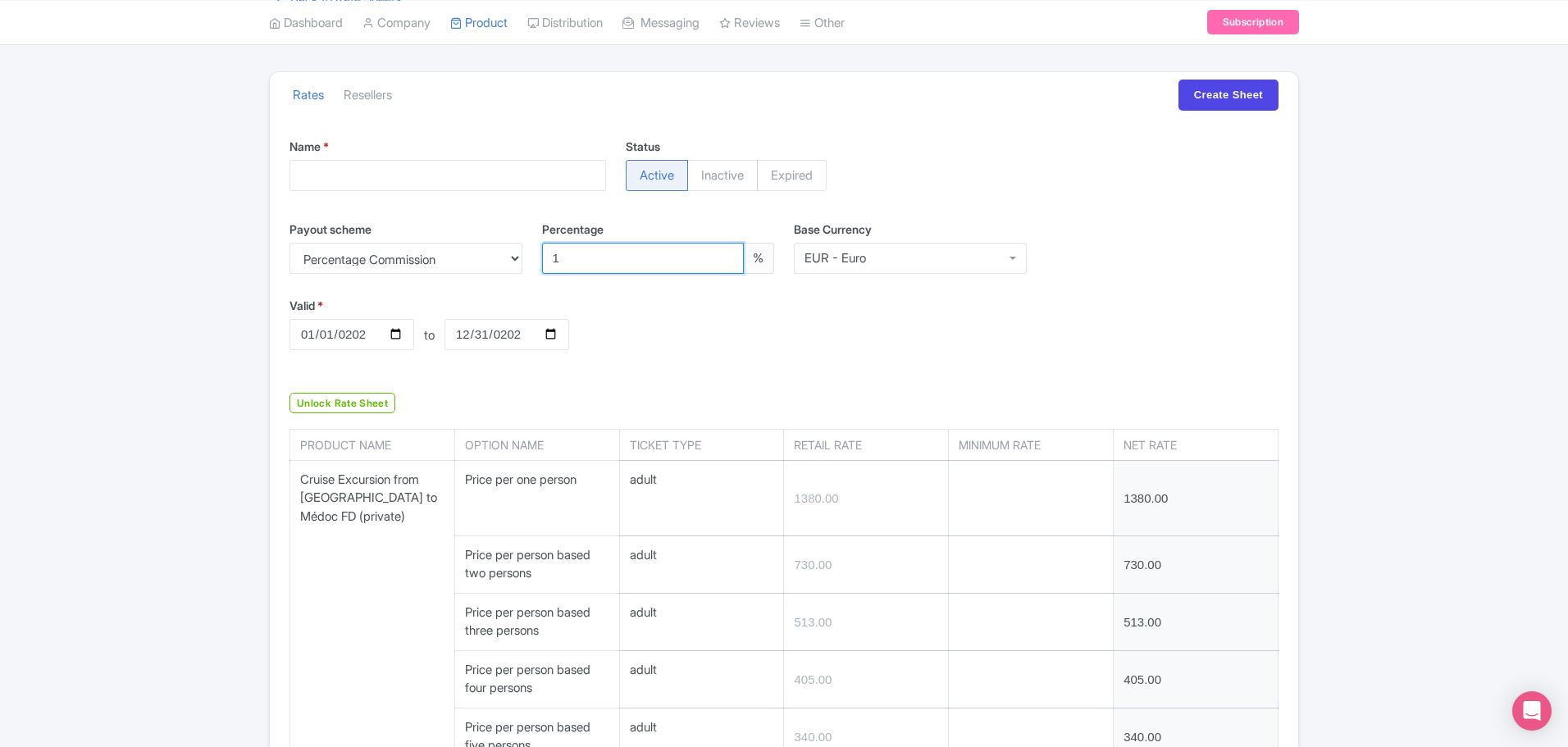
type input "304.92"
type input "269.28"
type input "243.54"
type input "91.08"
type input "1386.00"
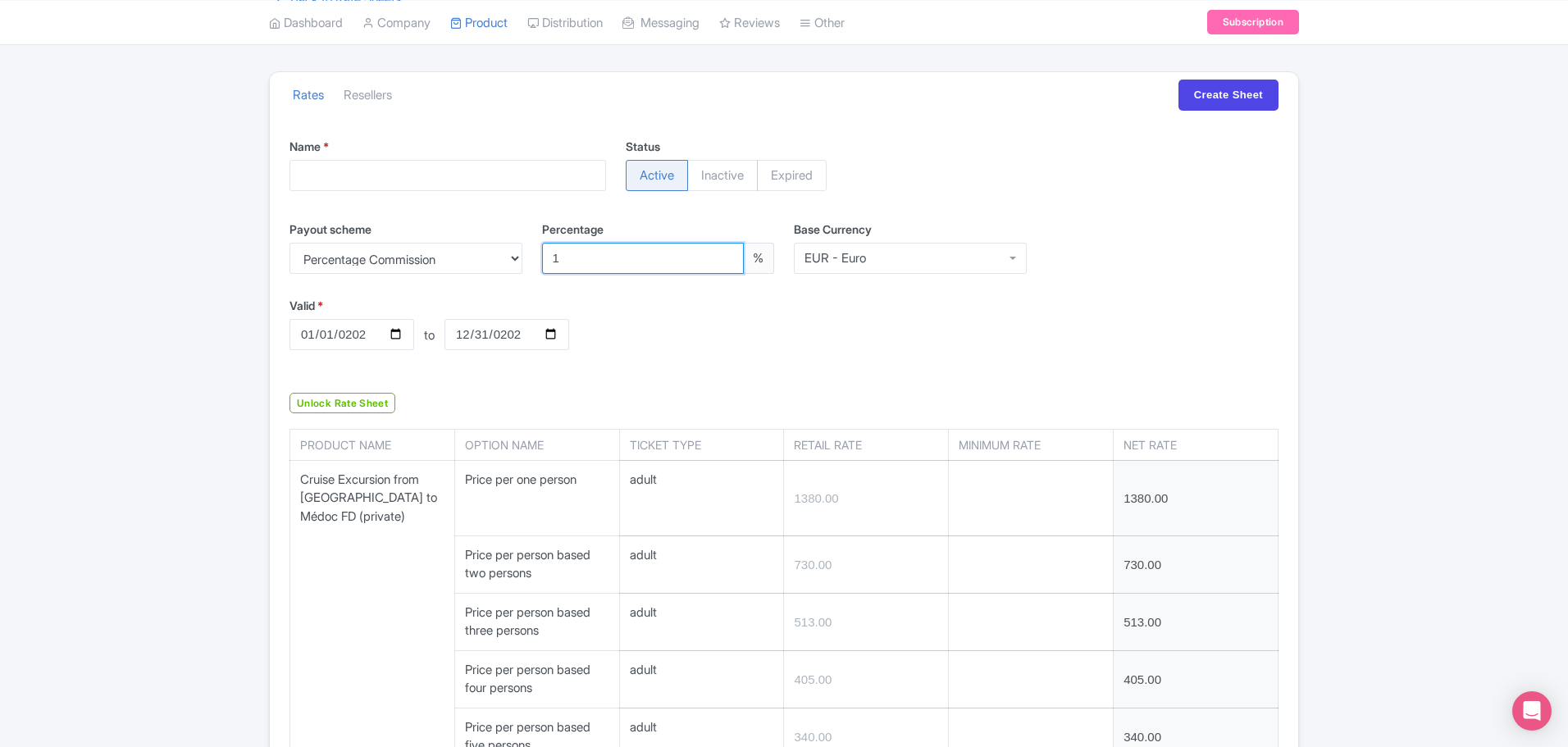
type input "87.12"
type input "227.70"
type input "198.00"
type input "178.20"
type input "168.30"
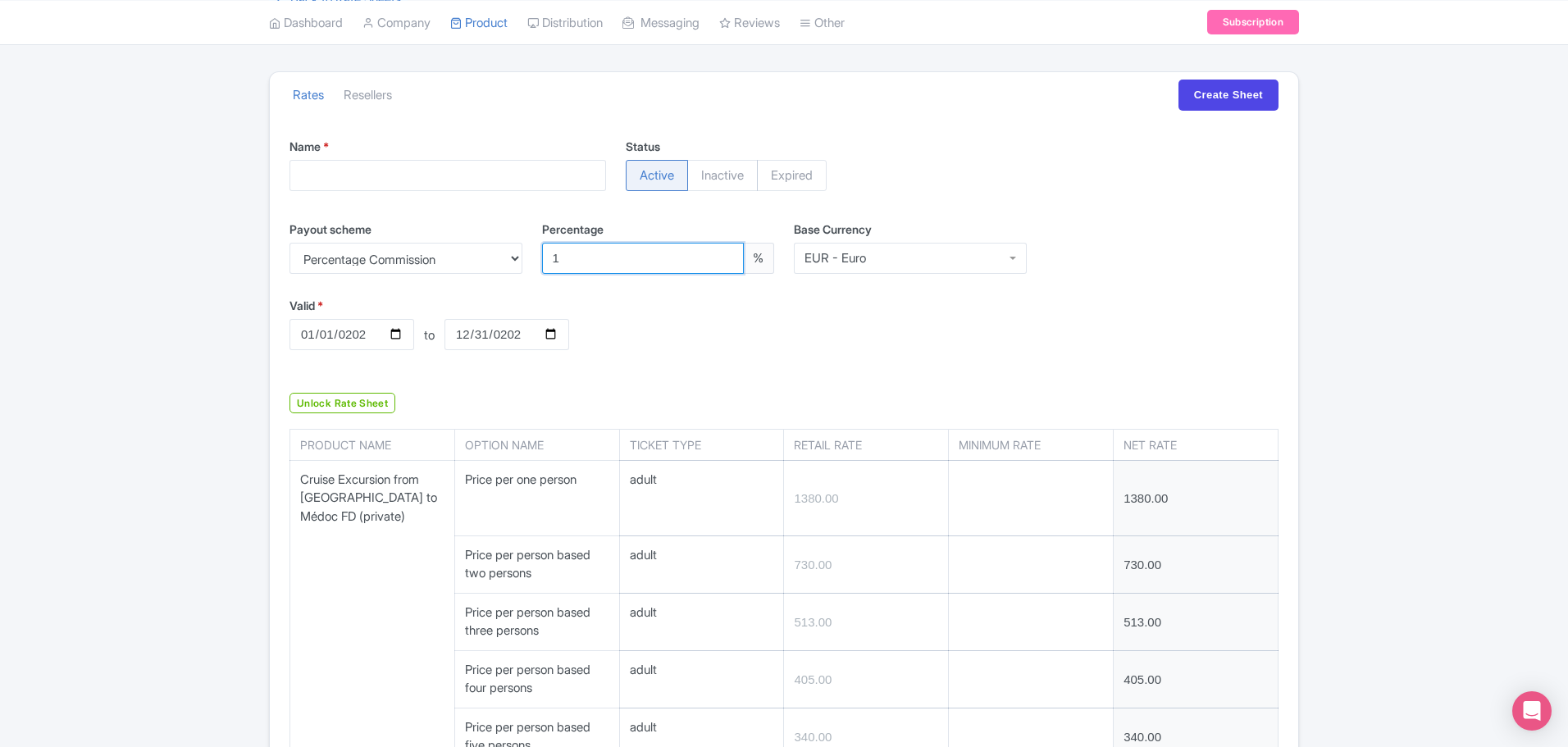
type input "158.40"
type input "148.50"
type input "108.90"
type input "1504.80"
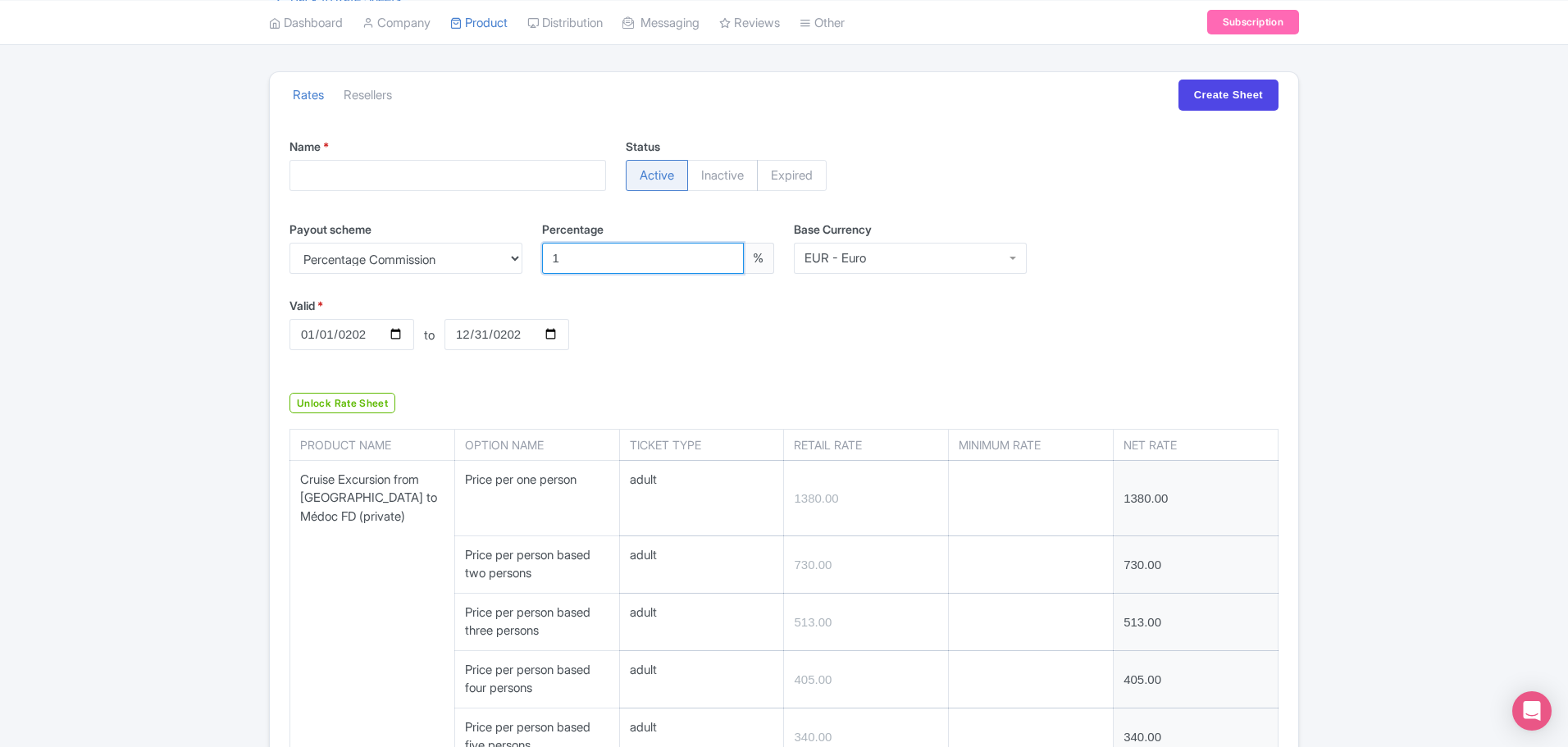
type input "762.30"
type input "514.80"
type input "391.05"
type input "316.80"
type input "267.30"
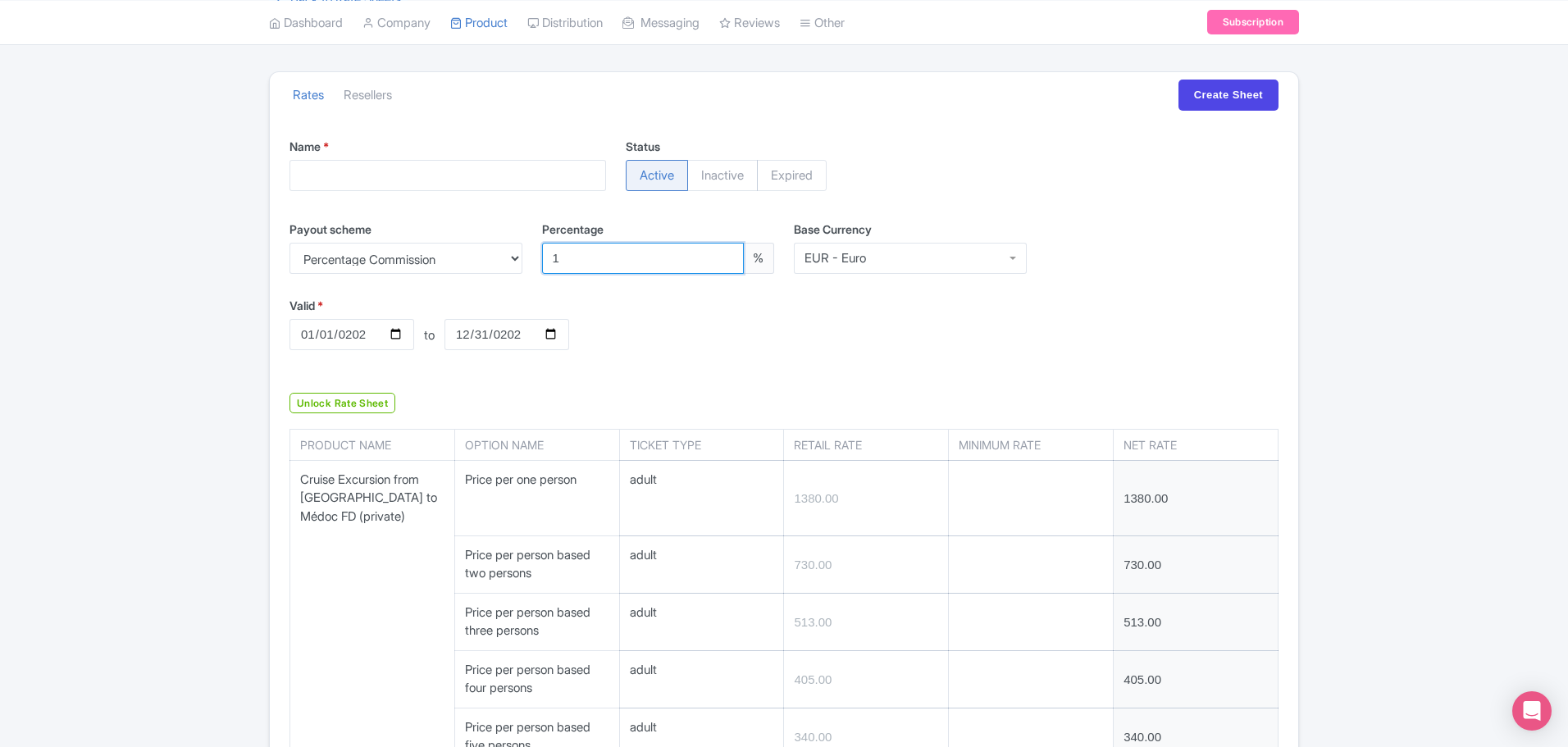
type input "231.66"
type input "205.92"
type input "148.50"
type input "430.65"
type input "160.38"
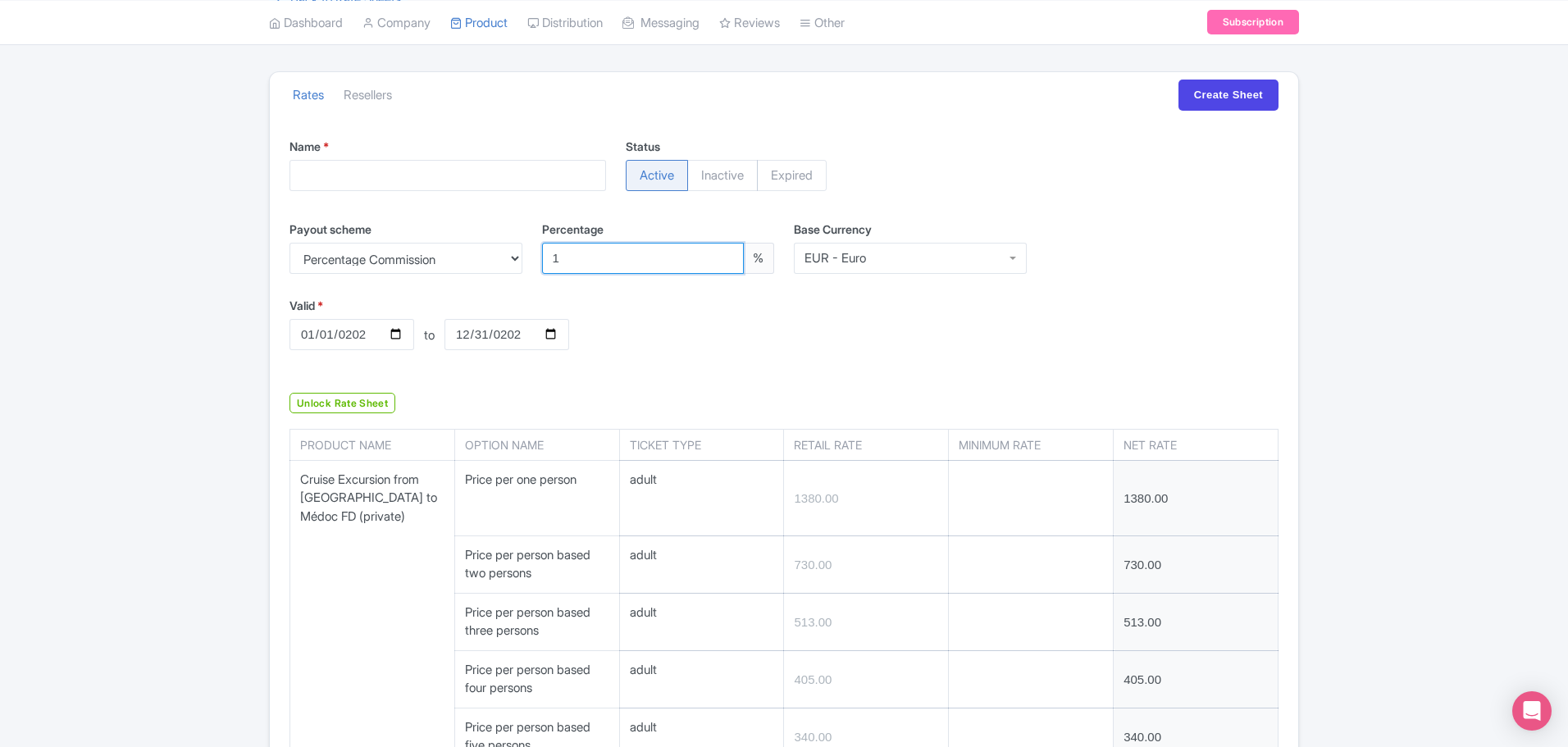
type input "126.72"
type input "227.70"
type input "126.72"
type input "105.93"
type input "92.07"
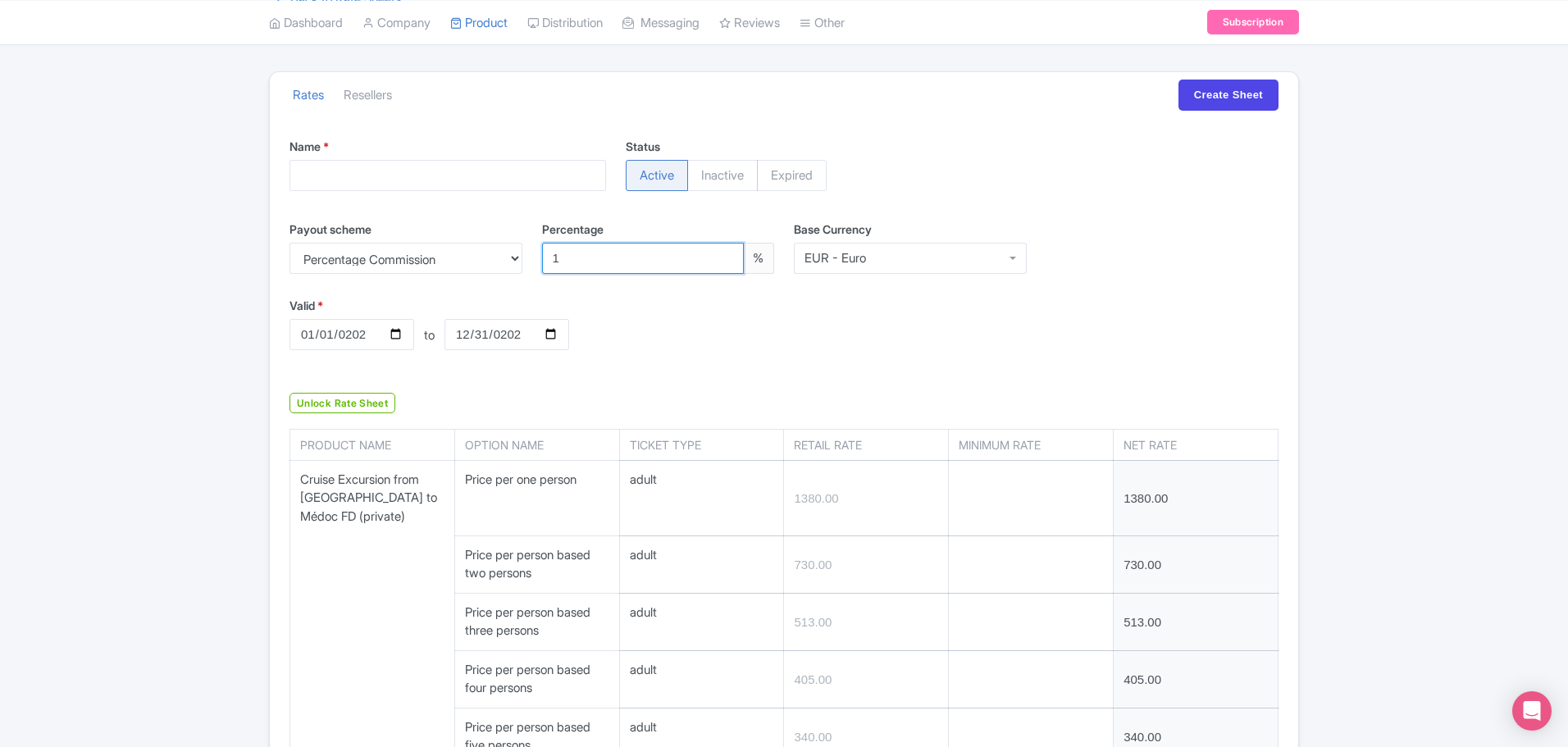
type input "83.16"
type input "75.24"
type input "93.06"
type input "89.10"
type input "1584.00"
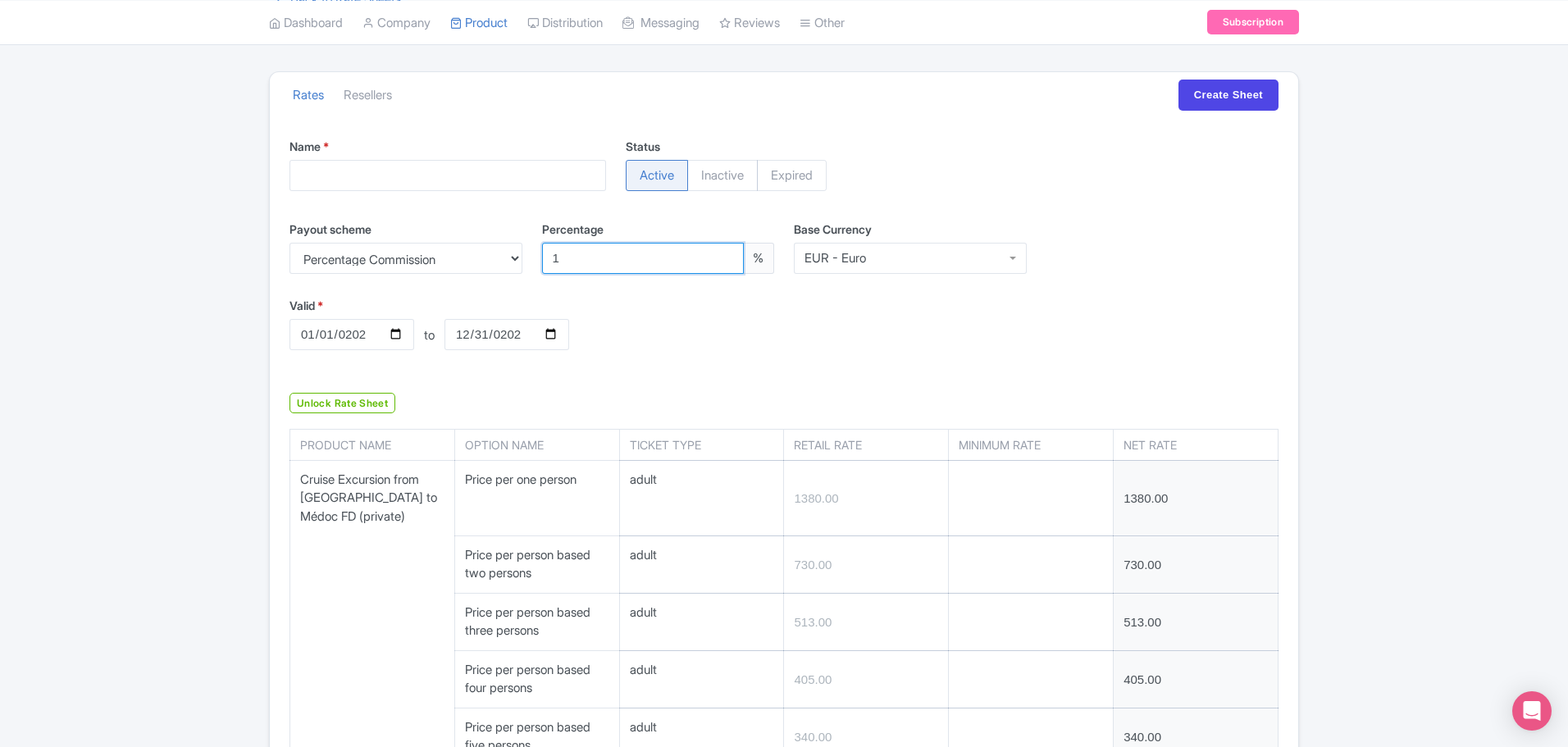
type input "792.00"
type input "527.67"
type input "396.00"
type input "316.80"
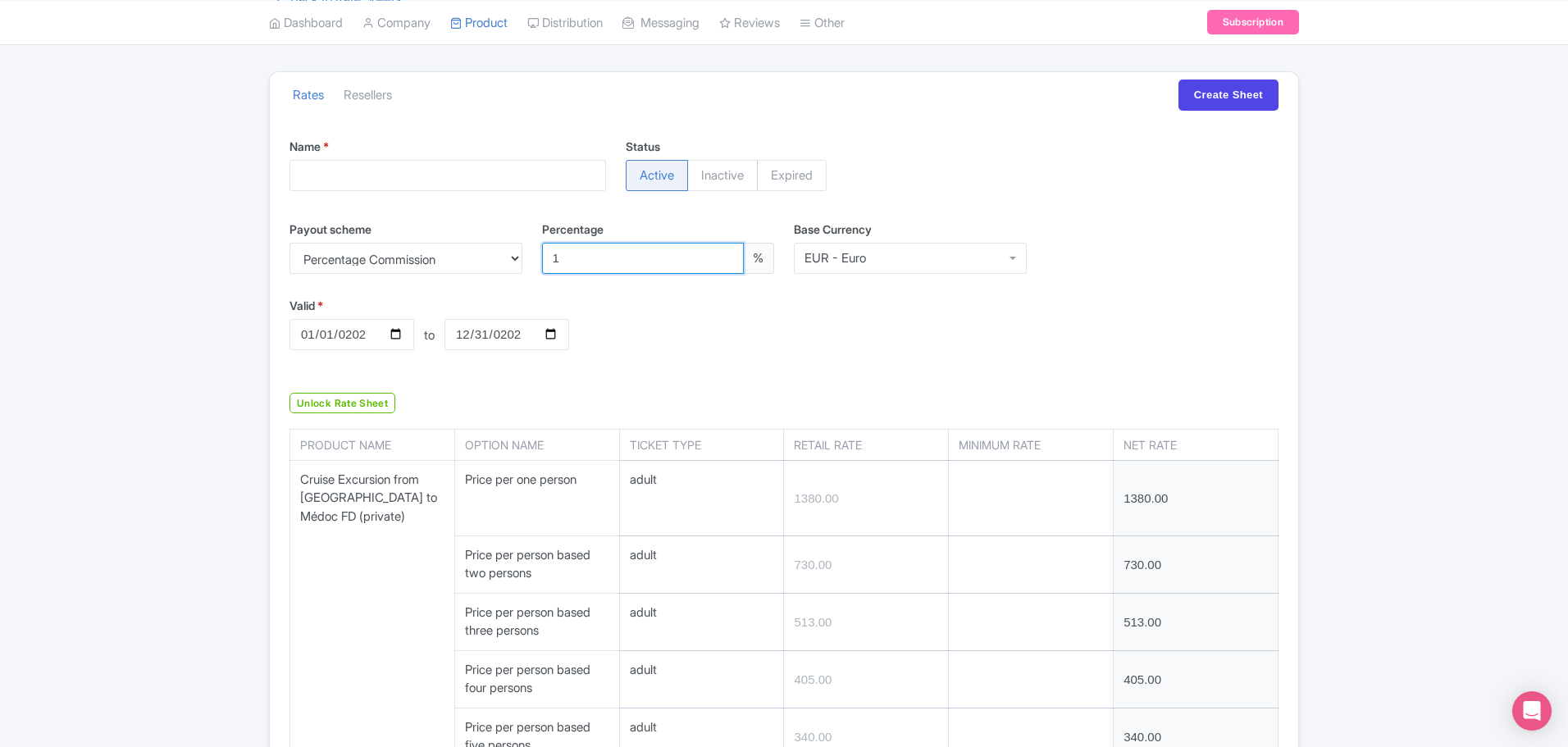
type input "264.33"
type input "226.71"
type input "198.00"
type input "158.40"
type input "96.03"
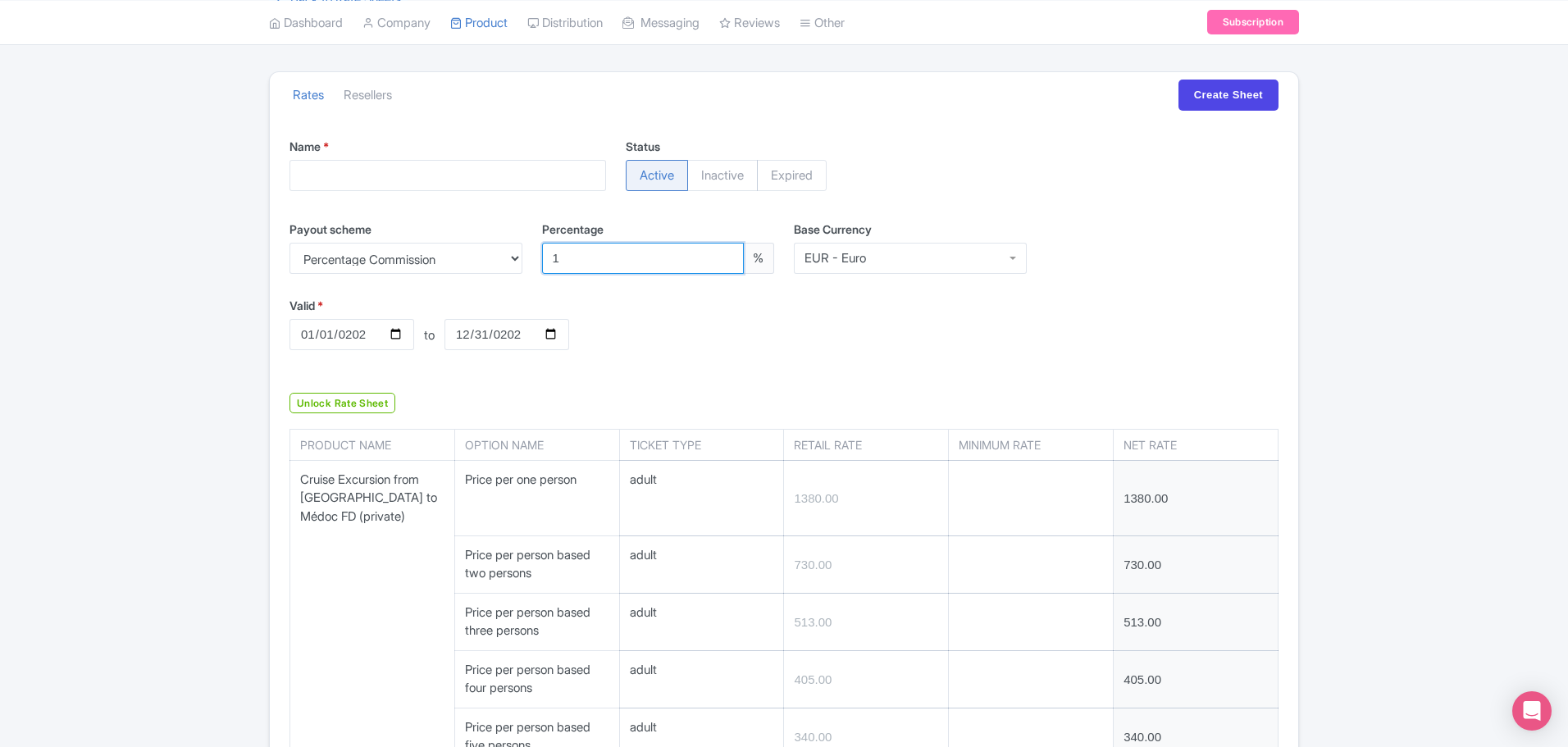
type input "287.10"
type input "40.59"
type input "35.64"
type input "143.55"
type input "96.03"
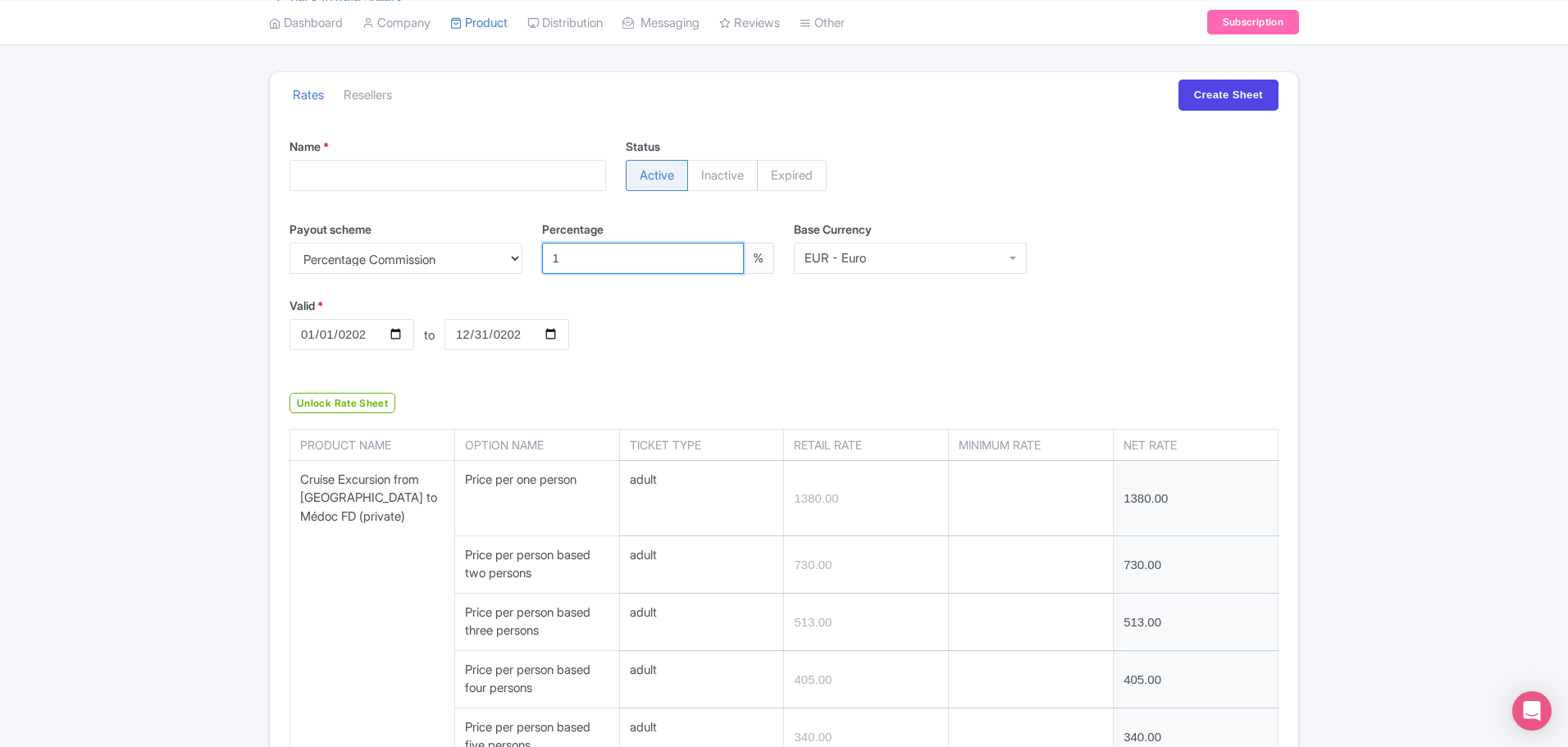
type input "72.27"
type input "57.42"
type input "47.52"
type input "158.40"
type input "163.35"
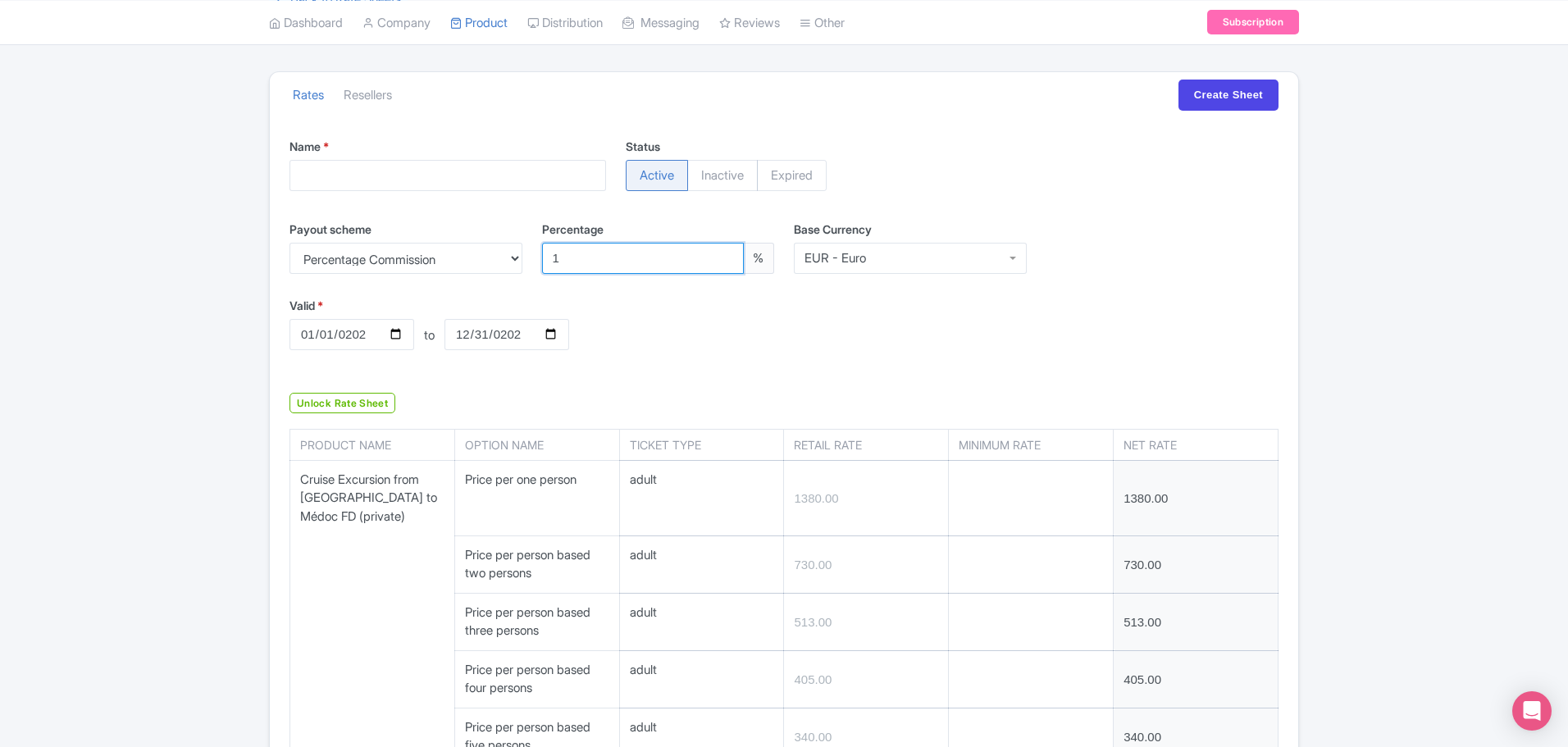
type input "99.00"
type input "121.77"
type input "247.50"
type input "712.80"
type input "430.65"
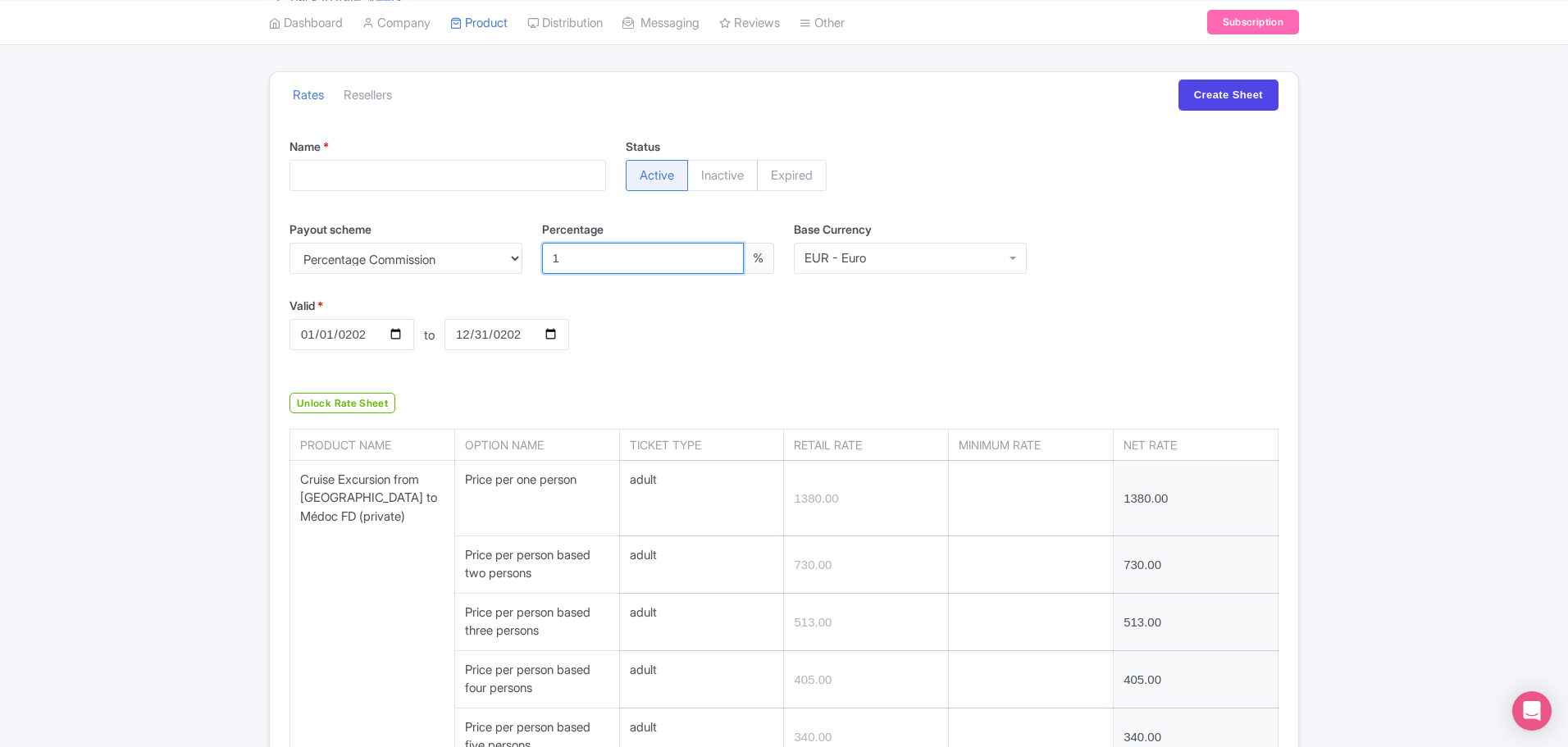
type input "227.70"
type input "160.38"
type input "126.72"
type input "105.93"
type input "92.07"
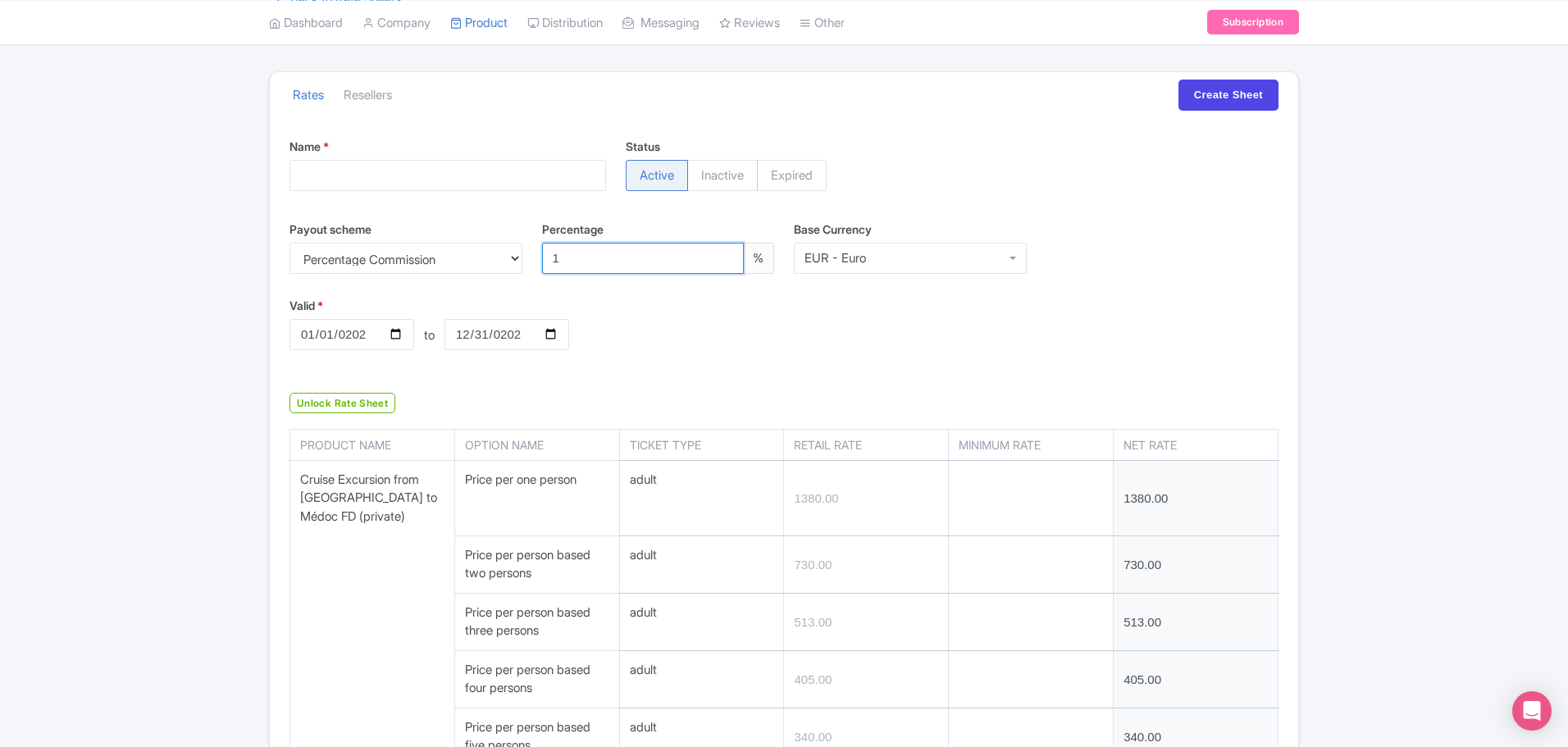
type input "83.16"
type input "75.24"
type input "1386.00"
type input "693.00"
type input "462.33"
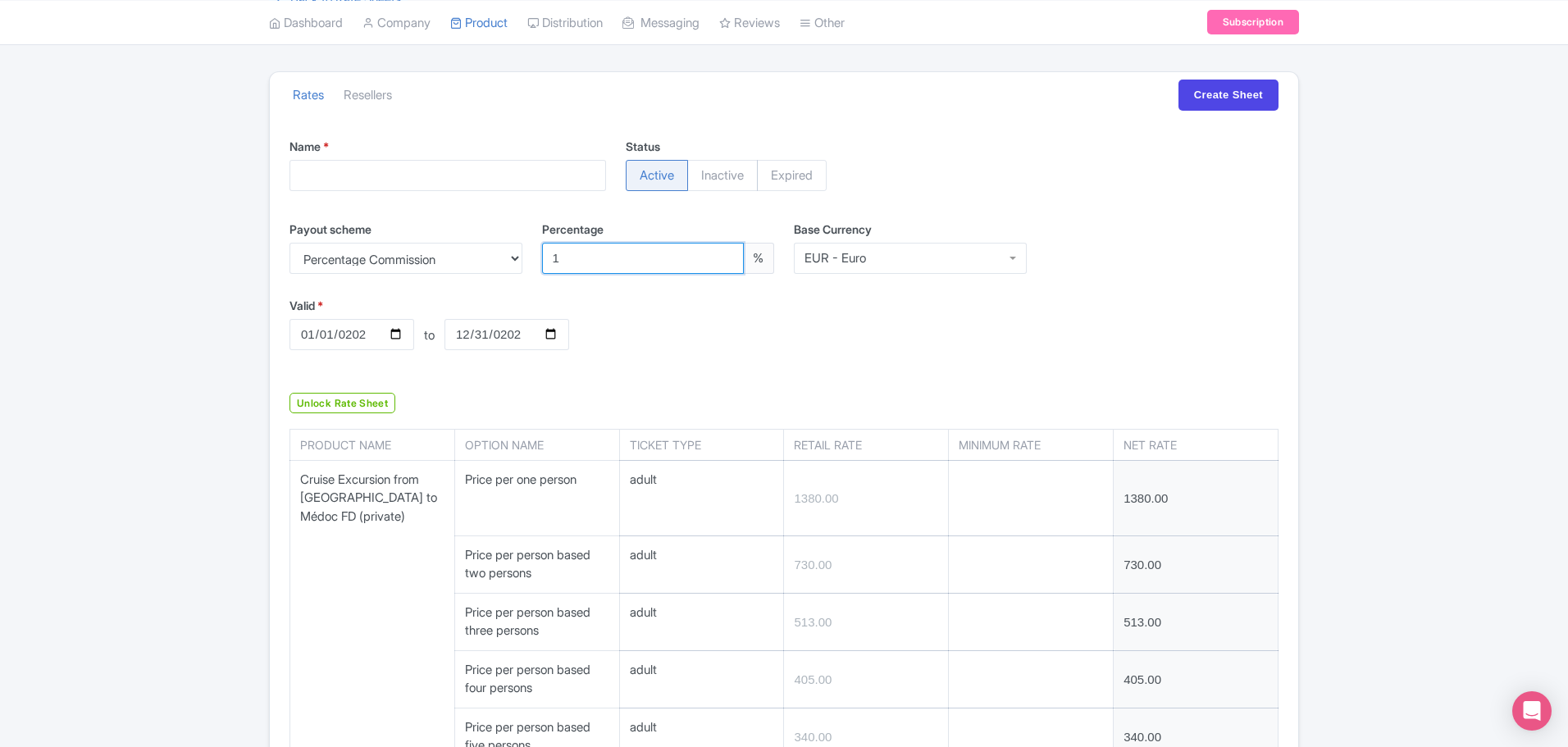
type input "346.50"
type input "277.20"
type input "230.67"
type input "198.00"
type input "173.25"
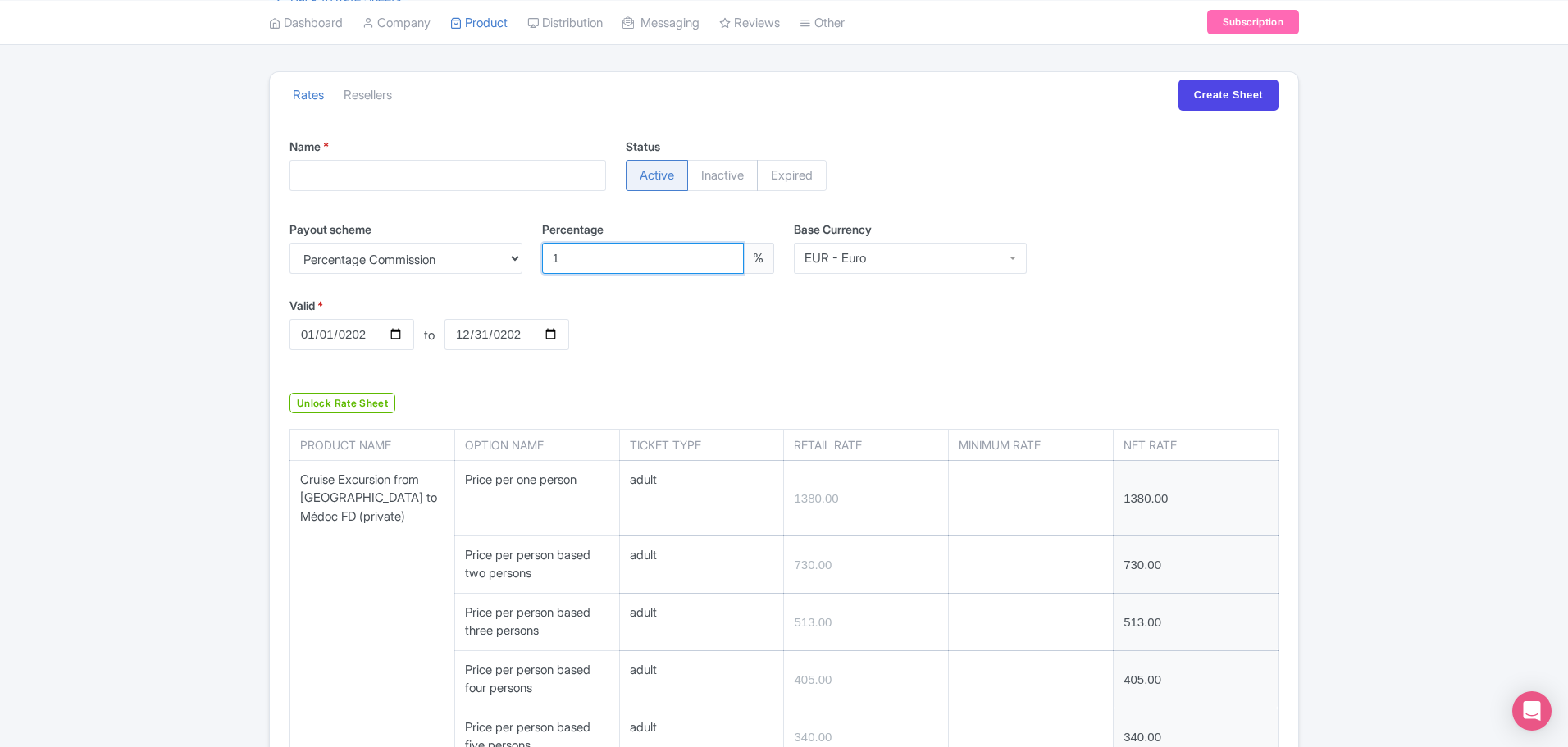
type input "287.10"
type input "47.52"
type input "143.55"
click at [1179, 79] on input "Create Sheet" at bounding box center [1229, 95] width 100 height 31
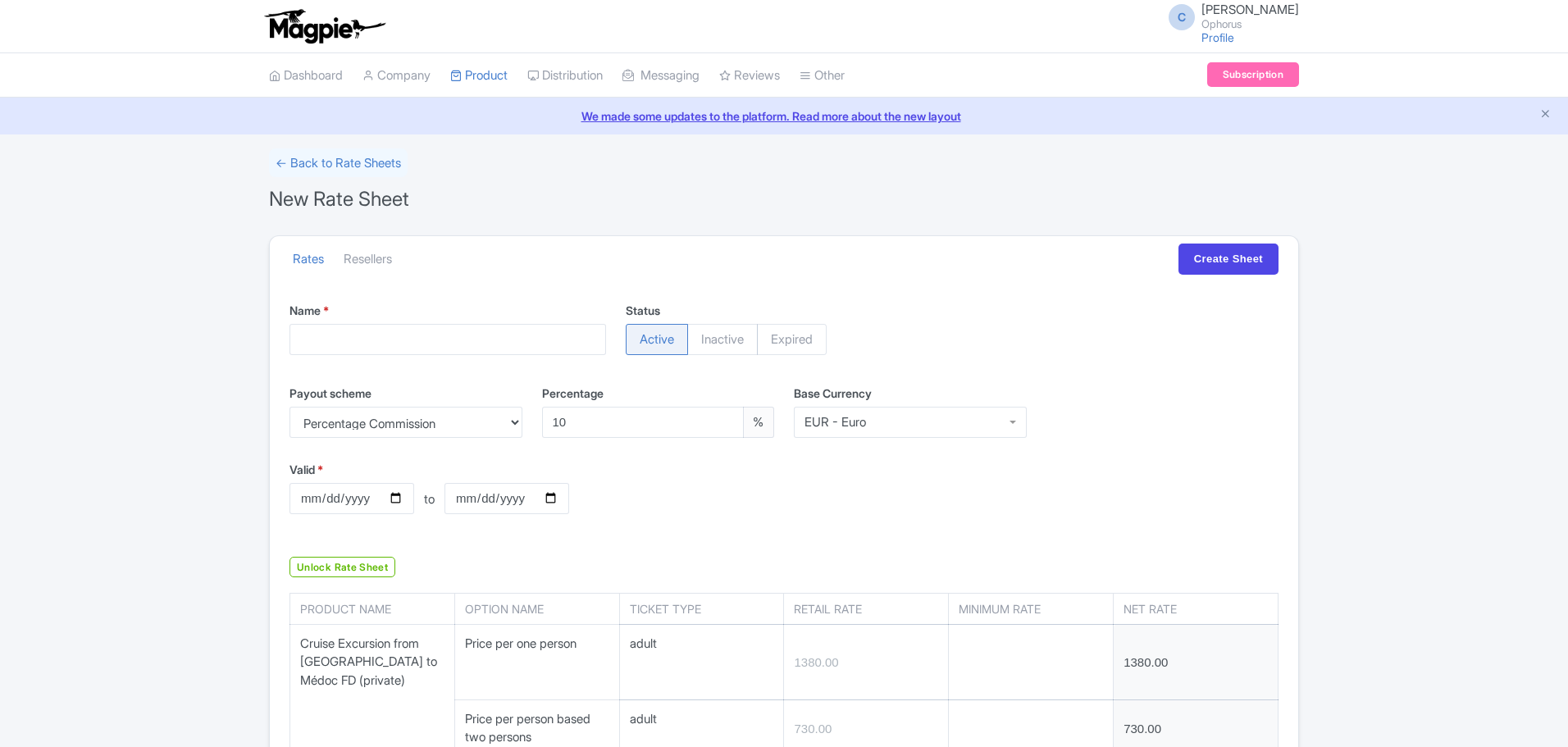
scroll to position [164, 0]
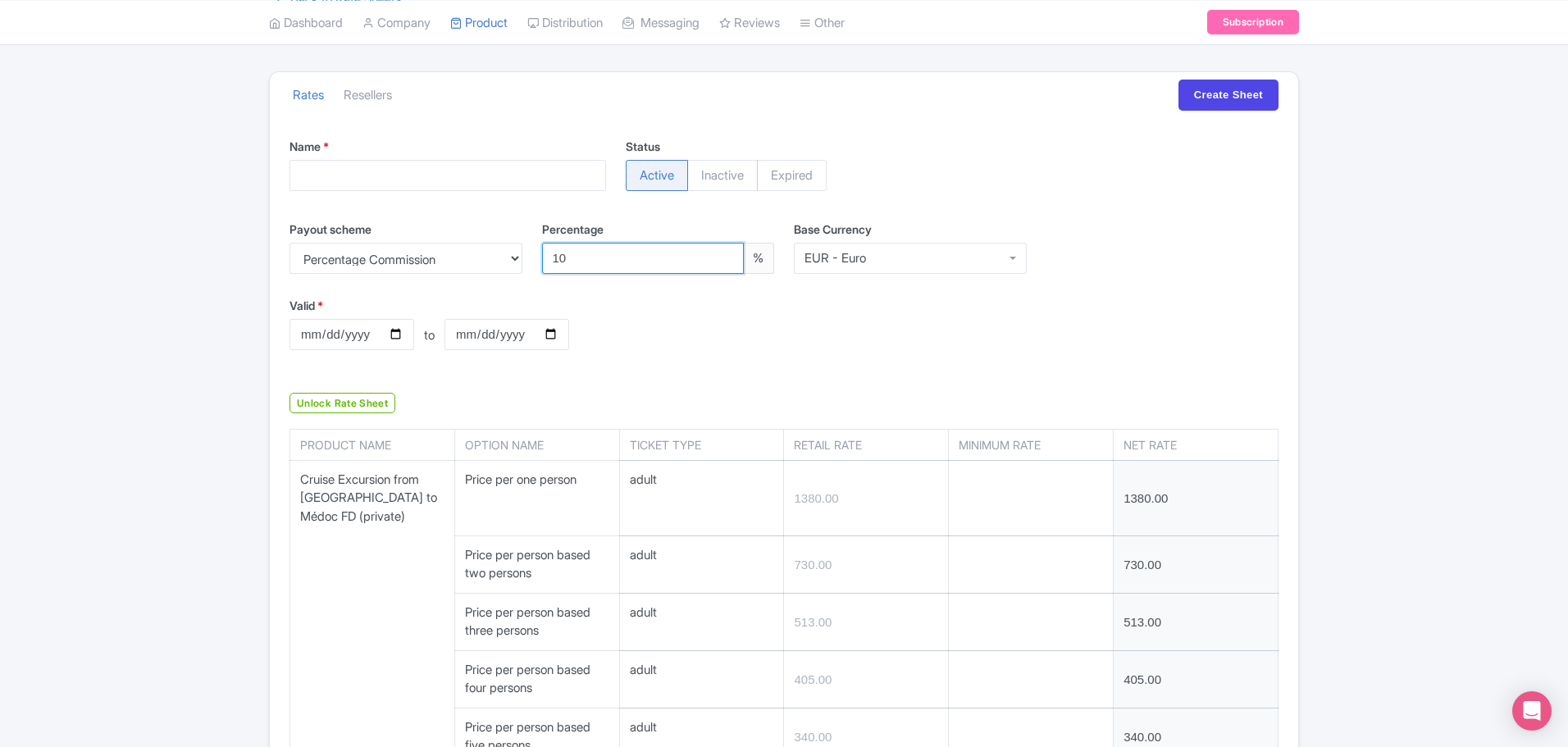
click at [604, 256] on input "10" at bounding box center [643, 258] width 203 height 31
click at [635, 330] on div "Valid * [DATE] to Valid to [DATE]" at bounding box center [490, 336] width 420 height 78
click at [676, 250] on input "10" at bounding box center [643, 258] width 203 height 31
click at [723, 254] on input "11" at bounding box center [643, 258] width 203 height 31
type input "12"
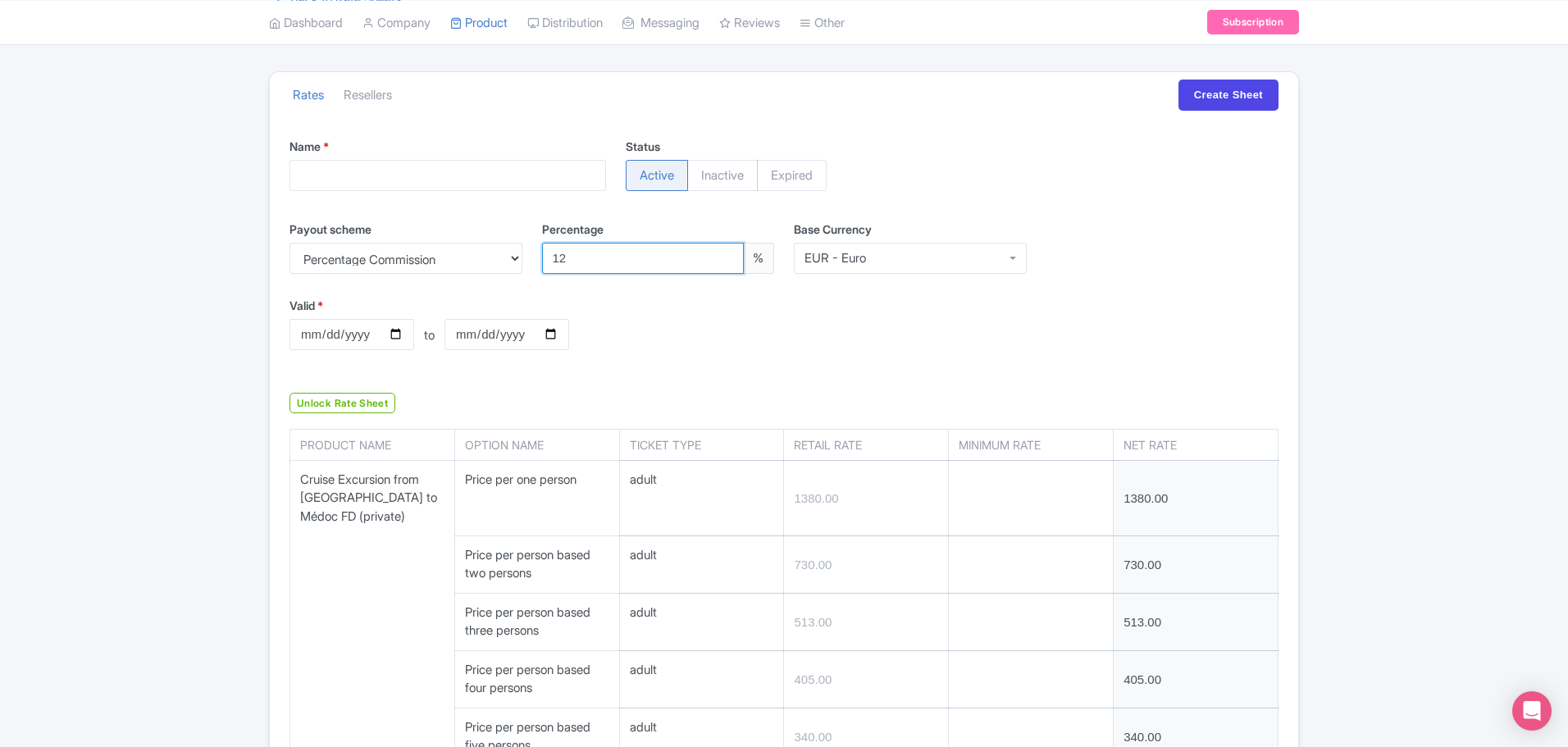
click at [721, 251] on input "12" at bounding box center [643, 258] width 203 height 31
click at [699, 318] on div "Valid * 2026-01-01 to Valid to 2026-12-31" at bounding box center [784, 336] width 1009 height 78
click at [642, 267] on input "12" at bounding box center [643, 258] width 203 height 31
click at [674, 358] on div "Valid * 2026-01-01 to Valid to 2026-12-31" at bounding box center [490, 336] width 420 height 78
click at [716, 173] on span "Inactive" at bounding box center [723, 175] width 71 height 31
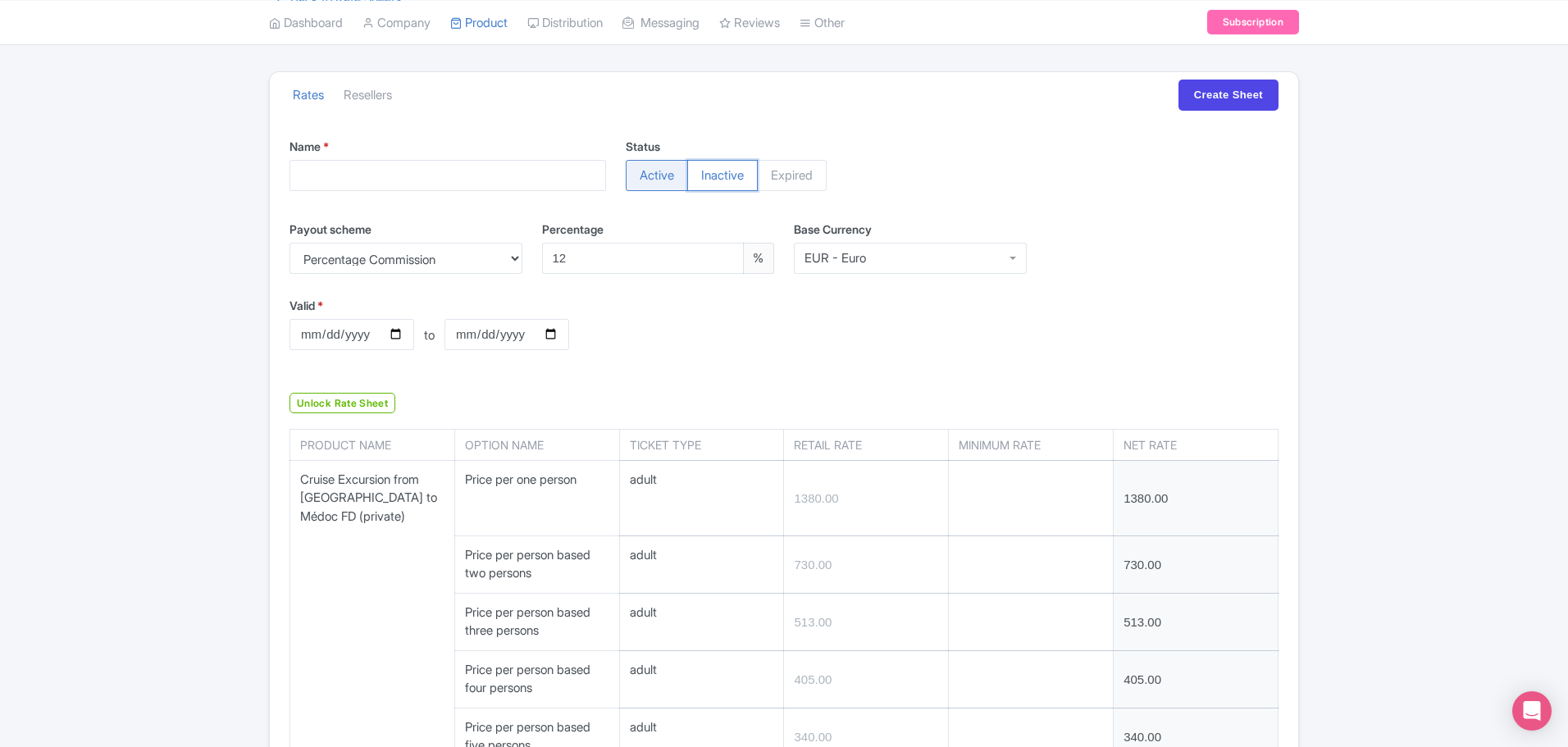
click at [704, 173] on input "Inactive" at bounding box center [695, 168] width 16 height 16
radio input "true"
click at [788, 173] on span "Expired" at bounding box center [792, 175] width 70 height 31
click at [774, 173] on input "Expired" at bounding box center [765, 168] width 16 height 16
radio input "true"
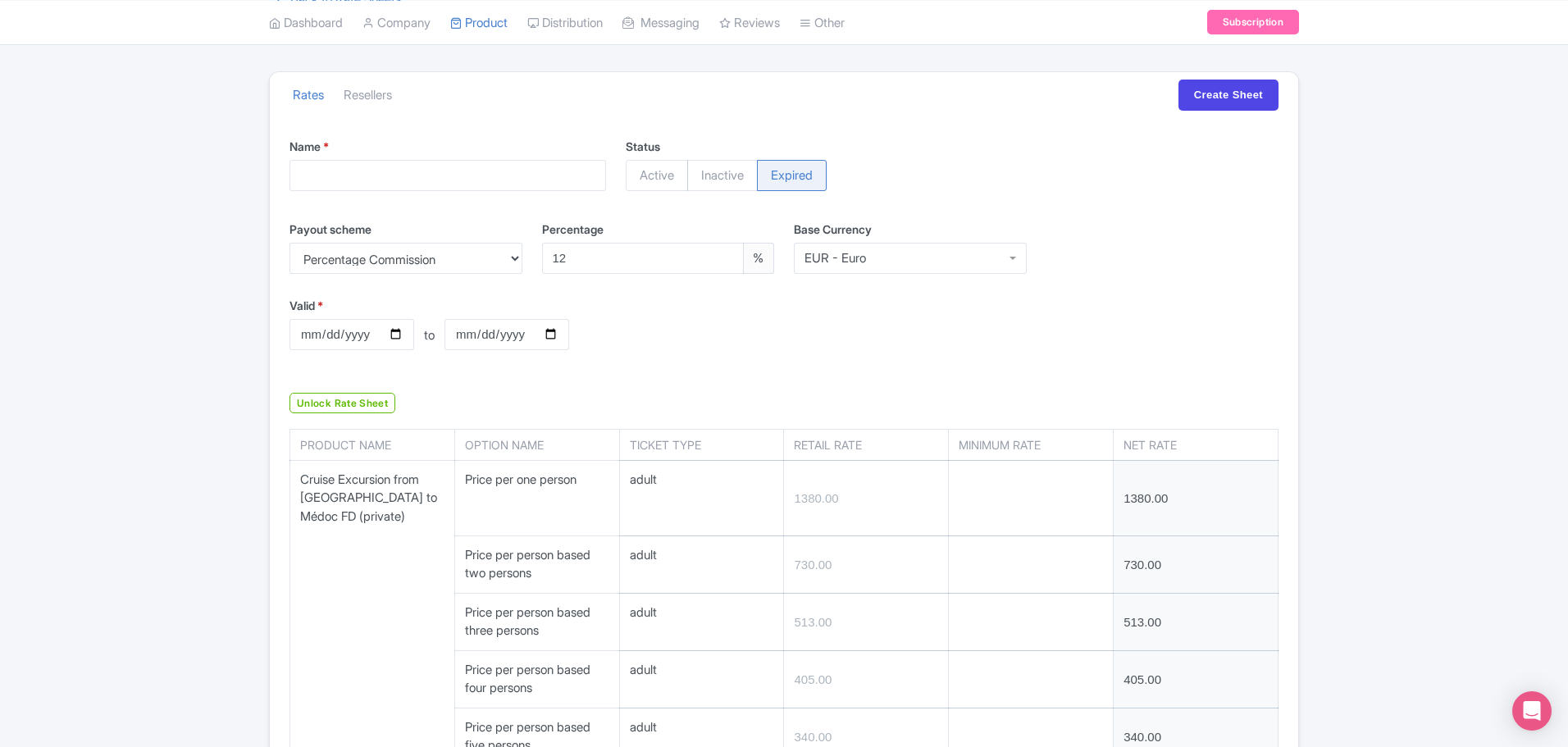
click at [654, 162] on span "Active" at bounding box center [657, 175] width 62 height 31
click at [642, 162] on input "Active" at bounding box center [634, 168] width 16 height 16
radio input "true"
click at [371, 96] on link "Resellers" at bounding box center [368, 96] width 48 height 45
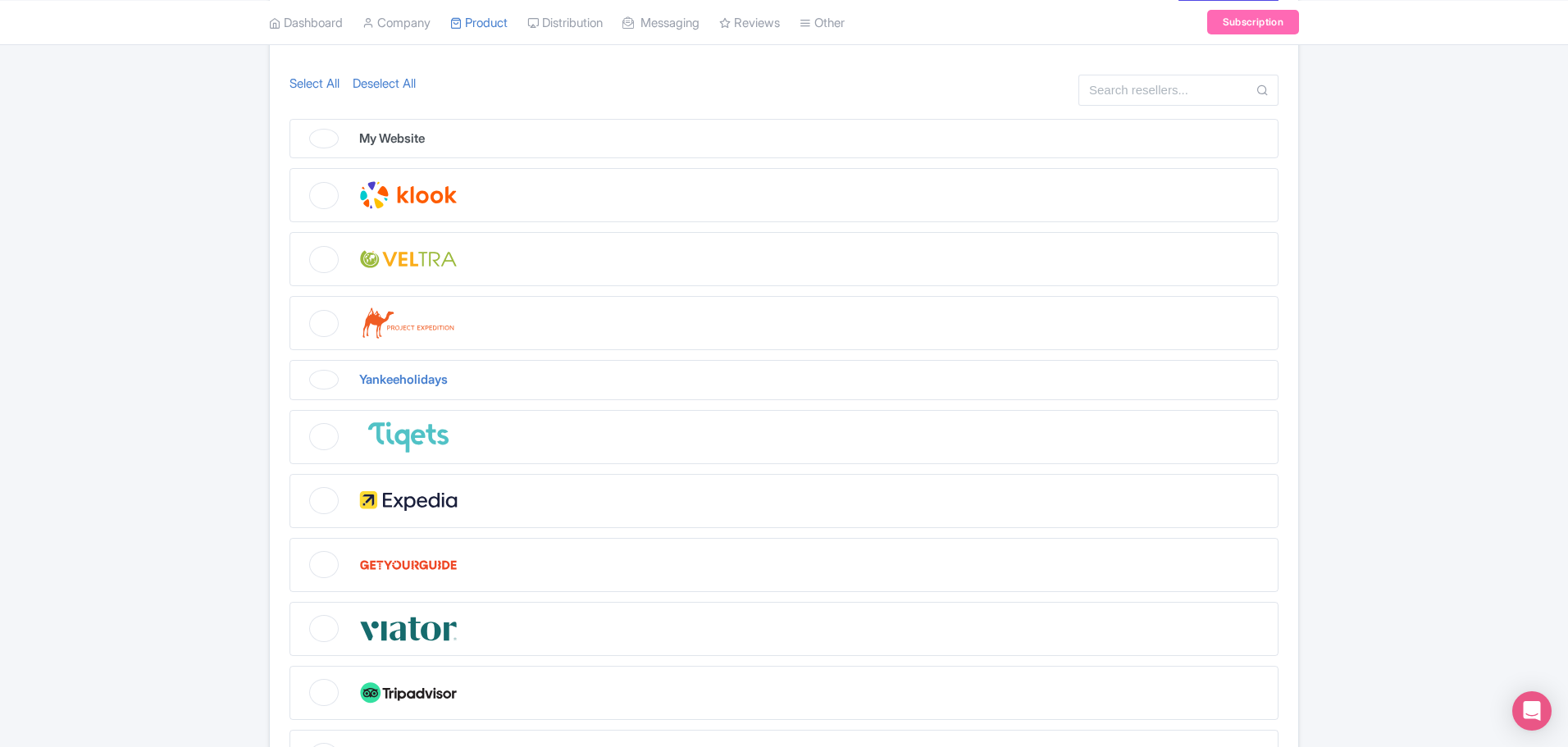
scroll to position [123, 0]
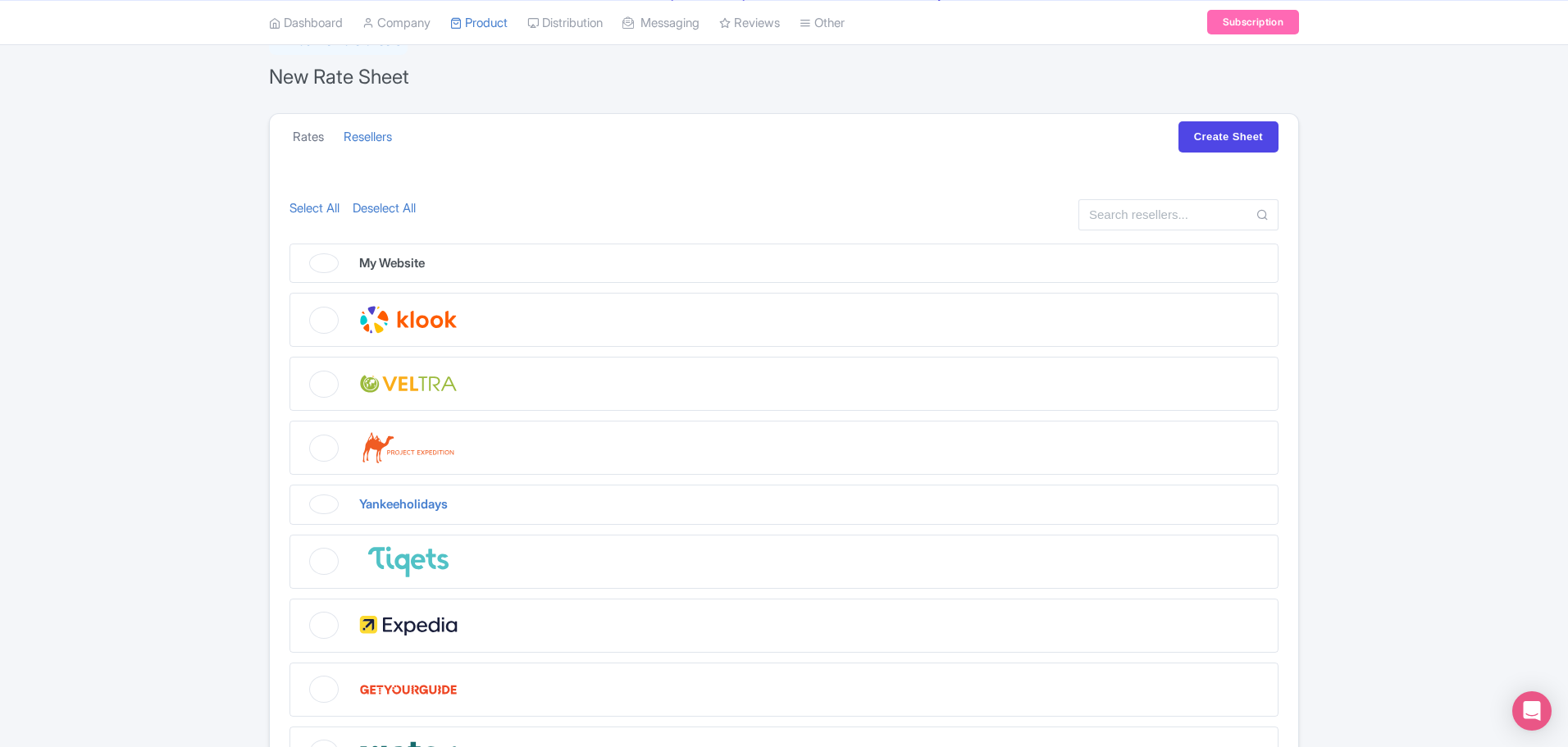
click at [303, 140] on link "Rates" at bounding box center [308, 137] width 31 height 45
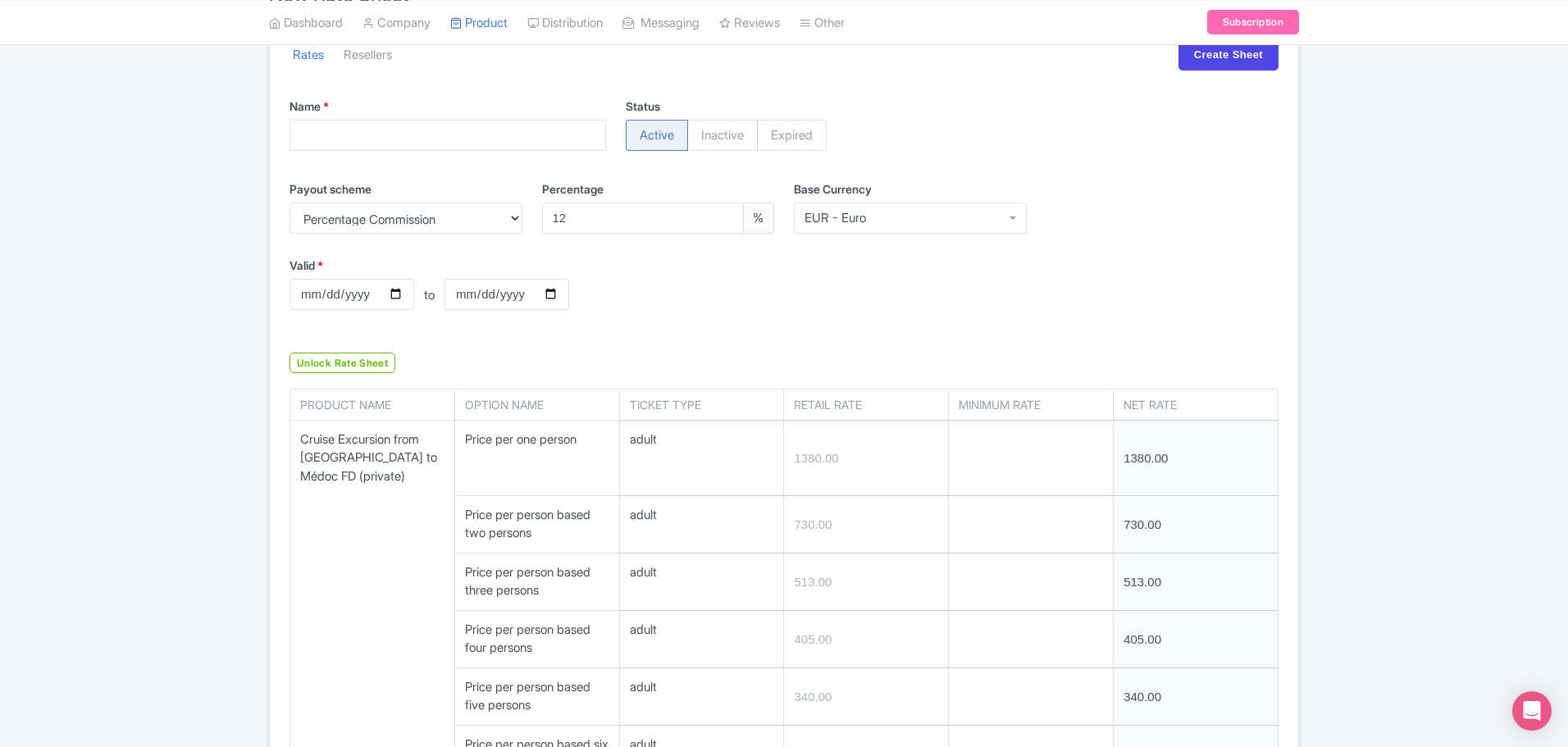
scroll to position [533, 0]
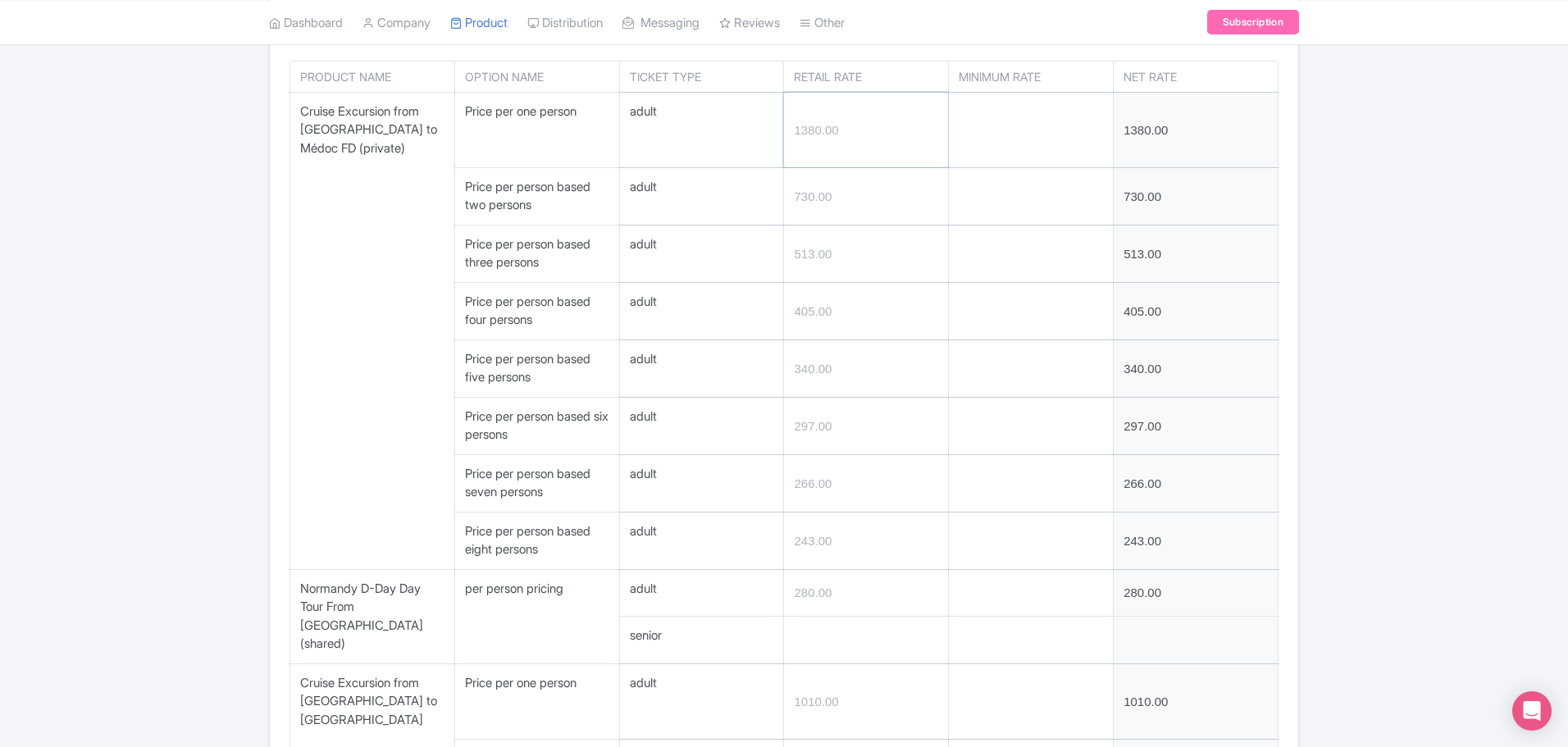
click at [869, 156] on input "number" at bounding box center [866, 130] width 164 height 74
click at [1049, 156] on input "number" at bounding box center [1031, 130] width 164 height 74
click at [1053, 206] on input "number" at bounding box center [1031, 197] width 164 height 57
click at [1242, 146] on input "1380.00" at bounding box center [1196, 130] width 164 height 74
click at [1215, 204] on input "730.00" at bounding box center [1196, 197] width 164 height 57
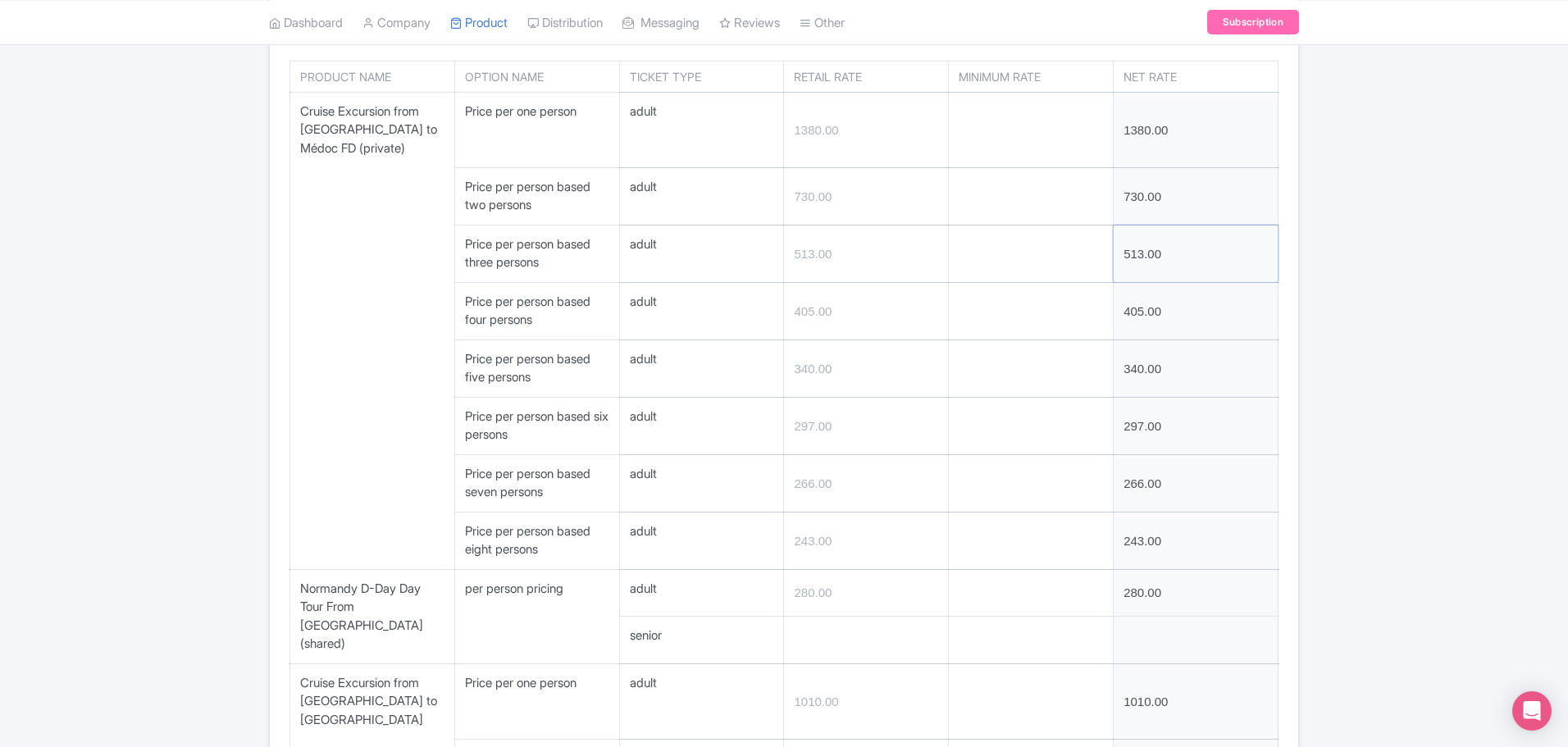
click at [1224, 250] on input "513.00" at bounding box center [1196, 254] width 164 height 57
click at [1215, 320] on input "405.00" at bounding box center [1196, 312] width 164 height 57
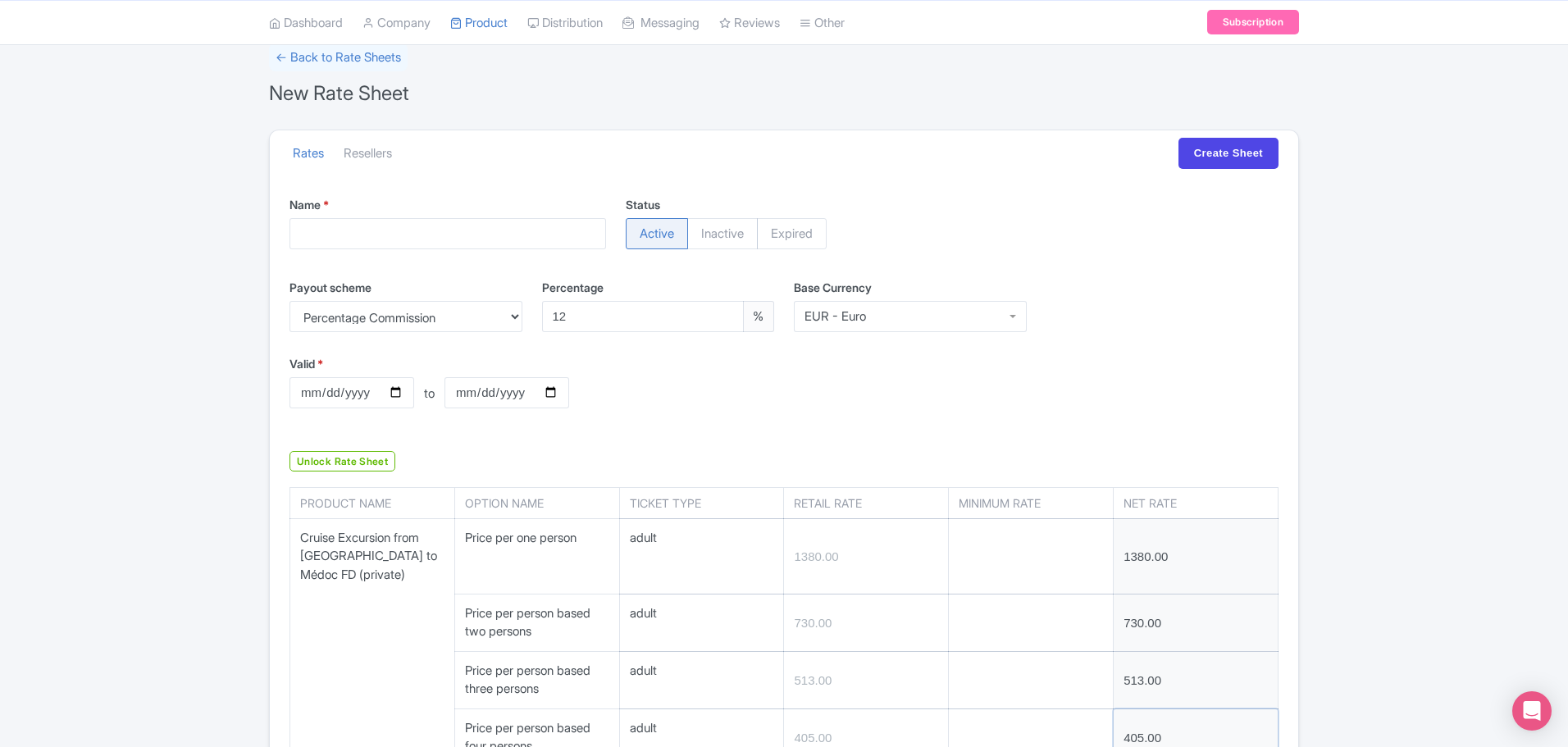
scroll to position [41, 0]
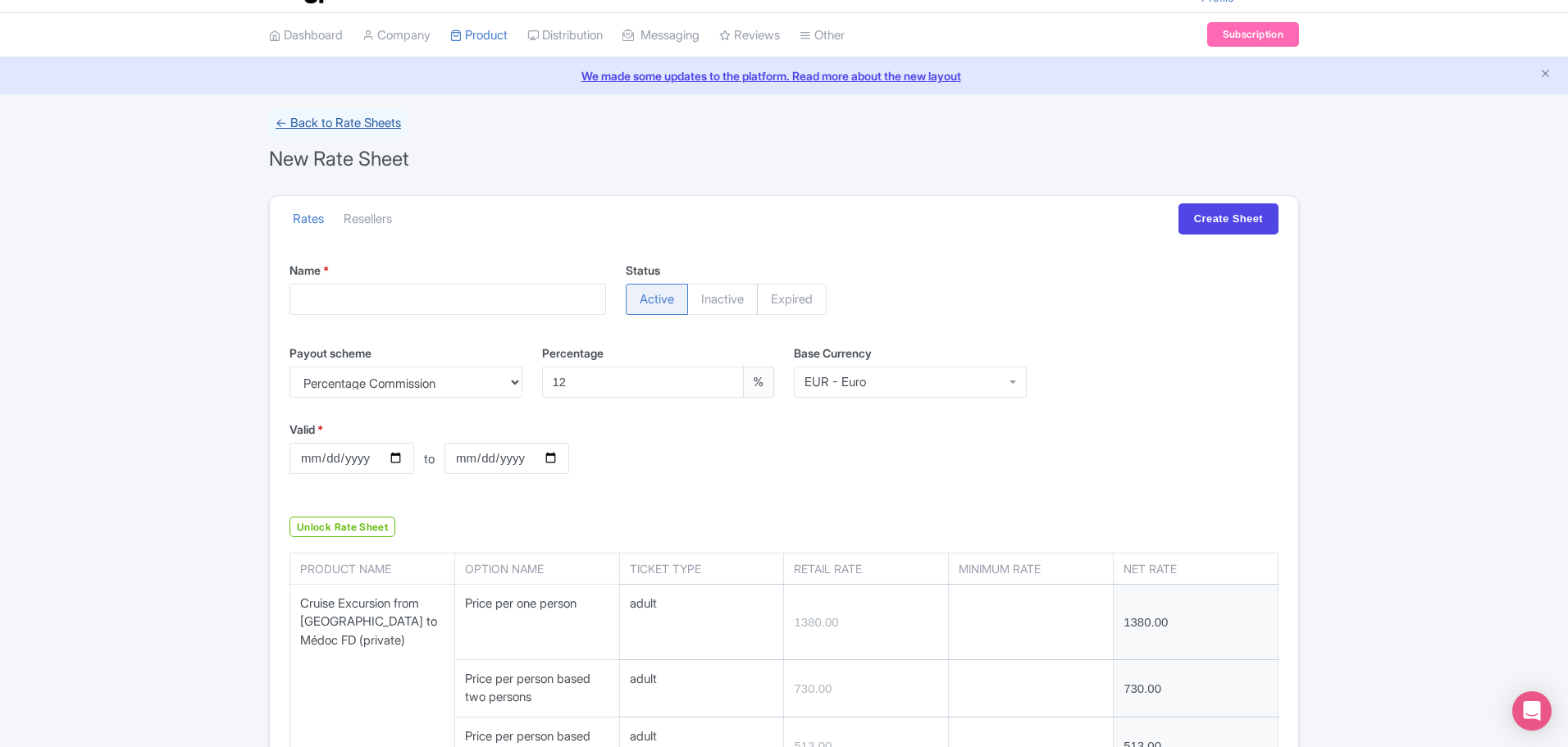
click at [337, 121] on link "← Back to Rate Sheets" at bounding box center [338, 122] width 139 height 28
